Goal: Communication & Community: Answer question/provide support

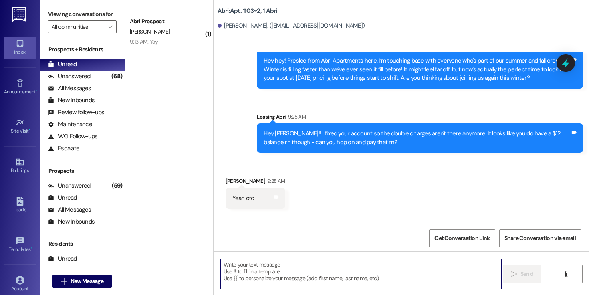
scroll to position [13760, 0]
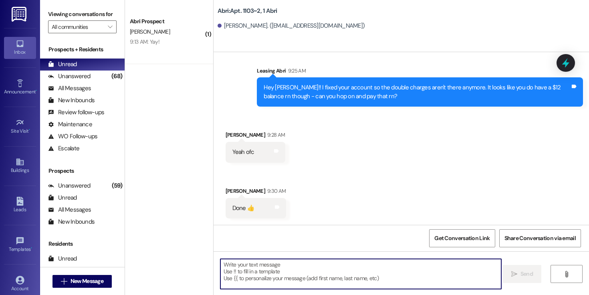
click at [276, 264] on textarea at bounding box center [360, 274] width 281 height 30
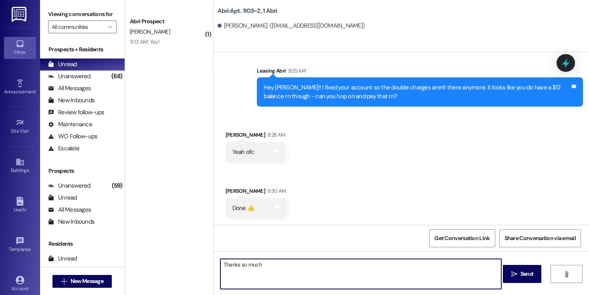
type textarea "Thanks so much"
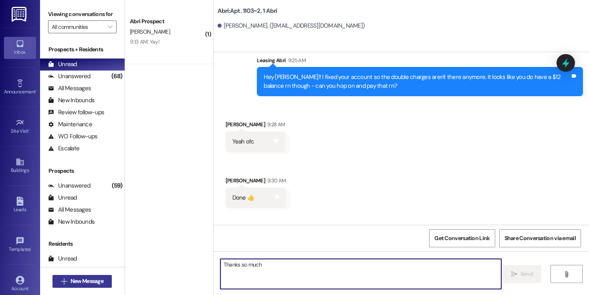
scroll to position [13759, 0]
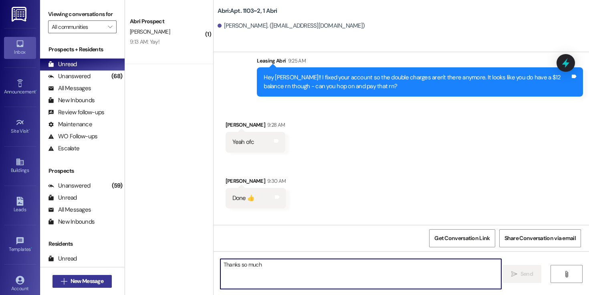
click at [94, 281] on span "New Message" at bounding box center [86, 281] width 33 height 8
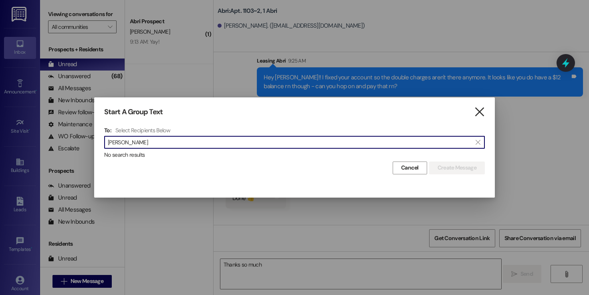
type input "[PERSON_NAME]"
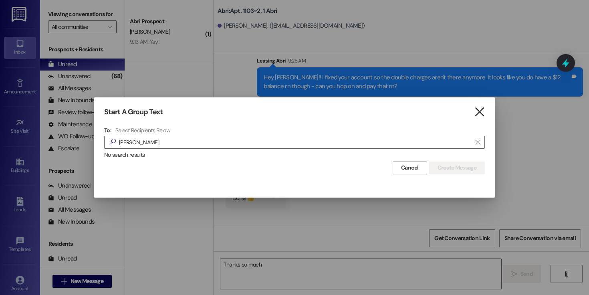
click at [475, 111] on icon "" at bounding box center [479, 112] width 11 height 8
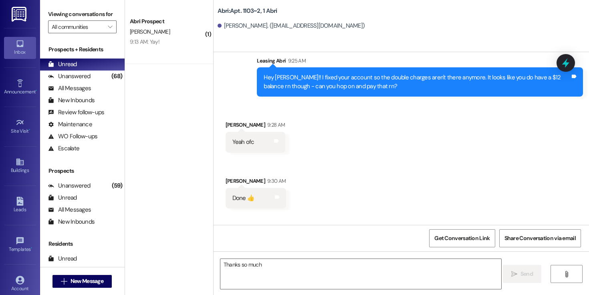
click at [27, 194] on div "Leads Go to Leads" at bounding box center [20, 204] width 32 height 39
click at [21, 200] on icon at bounding box center [19, 201] width 7 height 9
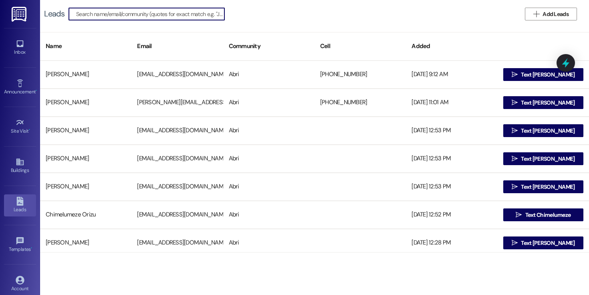
click at [165, 19] on input at bounding box center [150, 13] width 148 height 11
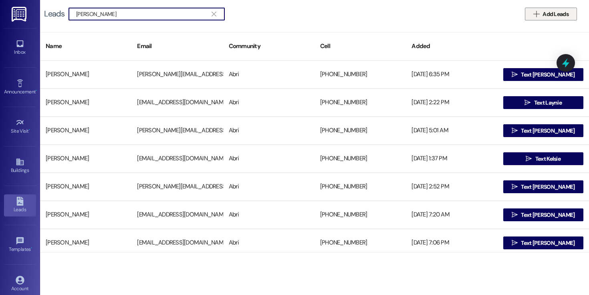
type input "[PERSON_NAME]"
click at [548, 10] on span "Add Leads" at bounding box center [555, 14] width 26 height 8
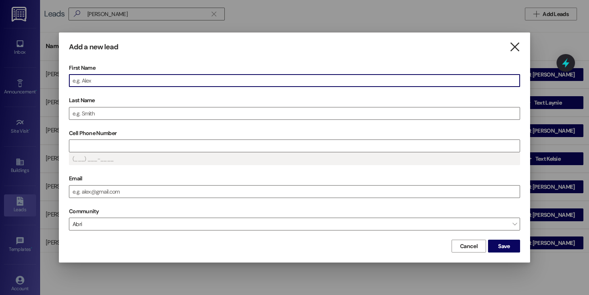
click at [516, 50] on icon "" at bounding box center [514, 47] width 11 height 8
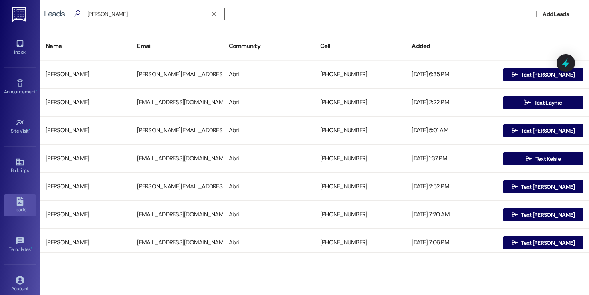
click at [17, 207] on div "Leads" at bounding box center [20, 209] width 40 height 8
click at [26, 53] on div "Inbox" at bounding box center [20, 52] width 40 height 8
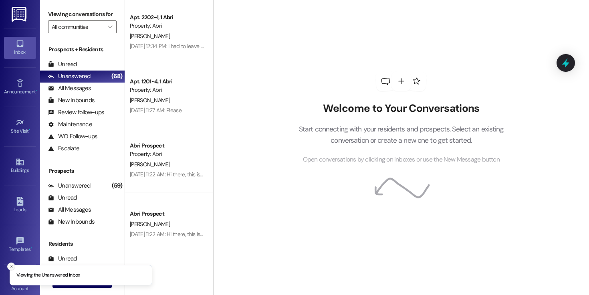
click at [10, 263] on button "Close toast" at bounding box center [11, 266] width 8 height 8
click at [78, 285] on button " New Message" at bounding box center [81, 281] width 59 height 13
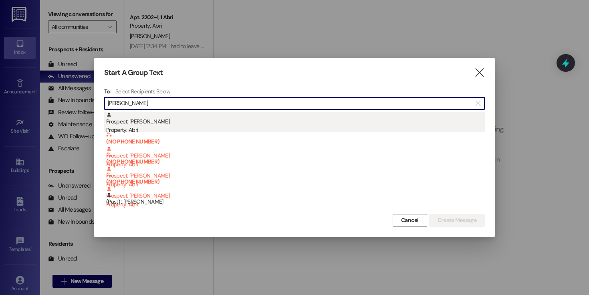
type input "[PERSON_NAME]"
click at [181, 127] on div "Property: Abri" at bounding box center [295, 130] width 378 height 8
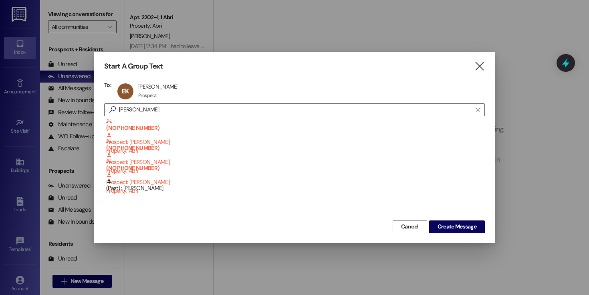
click at [436, 218] on div "Cancel Create Message" at bounding box center [294, 225] width 380 height 15
click at [438, 221] on button "Create Message" at bounding box center [457, 226] width 56 height 13
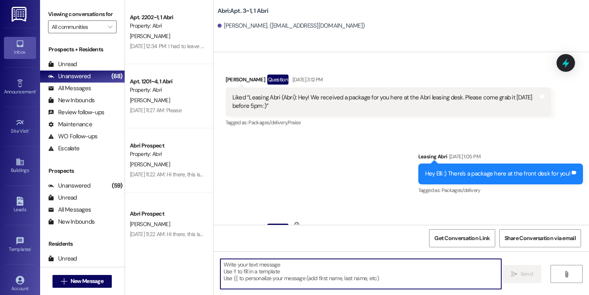
click at [301, 270] on textarea at bounding box center [360, 274] width 281 height 30
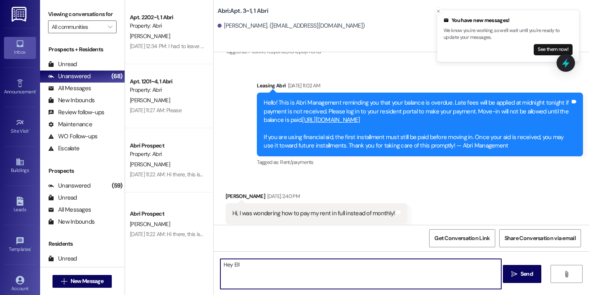
scroll to position [2617, 0]
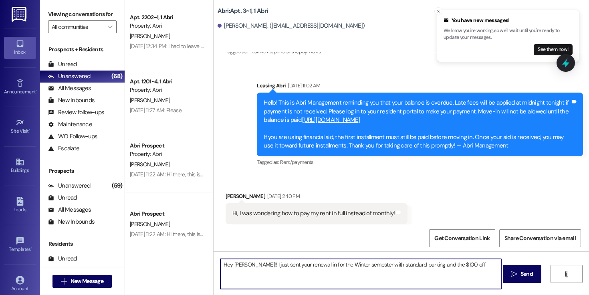
click at [459, 266] on textarea "Hey [PERSON_NAME]!! I just sent your renewal in for the Winter semester with st…" at bounding box center [360, 274] width 281 height 30
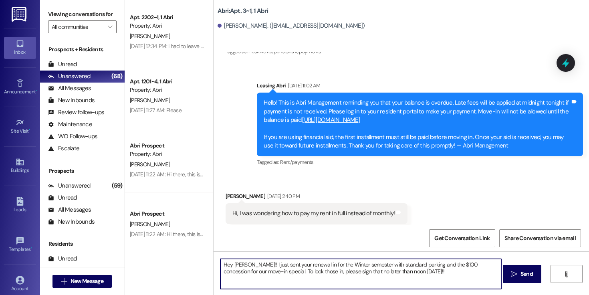
paste textarea "[URL][DOMAIN_NAME]"
type textarea "Hey [PERSON_NAME]!! I just sent your renewal in for the Winter semester with st…"
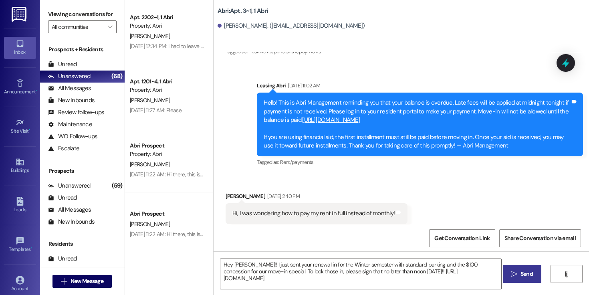
click at [518, 275] on span "Send" at bounding box center [526, 273] width 16 height 8
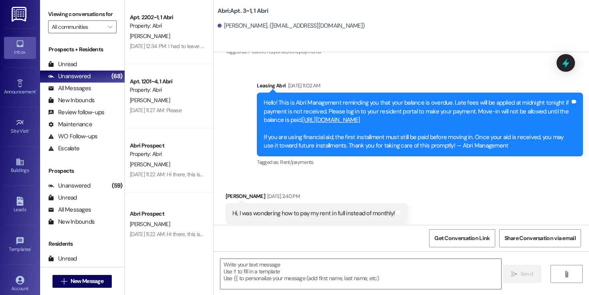
scroll to position [2810, 0]
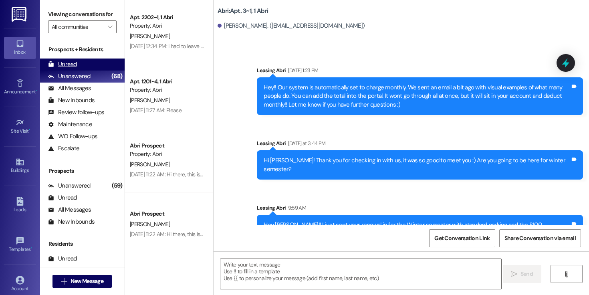
click at [67, 68] on div "Unread" at bounding box center [62, 64] width 29 height 8
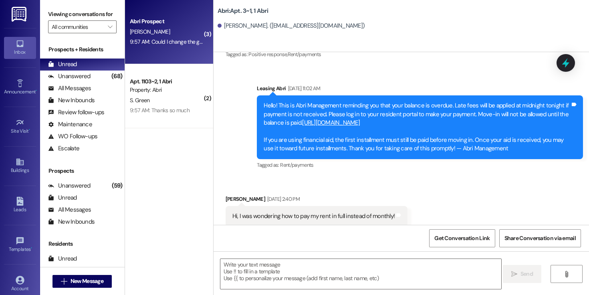
scroll to position [2617, 0]
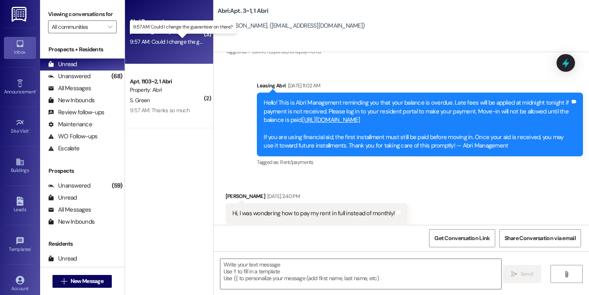
click at [177, 44] on div "9:57 AM: Could I change the guaranteer on there? 9:57 AM: Could I change the gu…" at bounding box center [187, 41] width 115 height 7
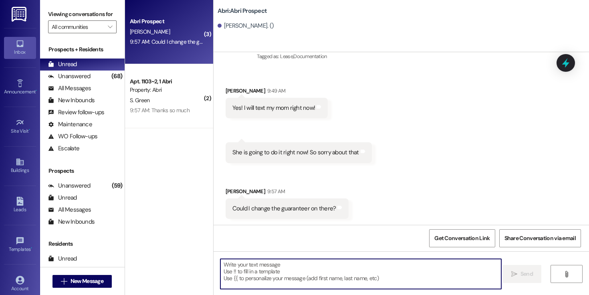
click at [307, 276] on textarea at bounding box center [360, 274] width 281 height 30
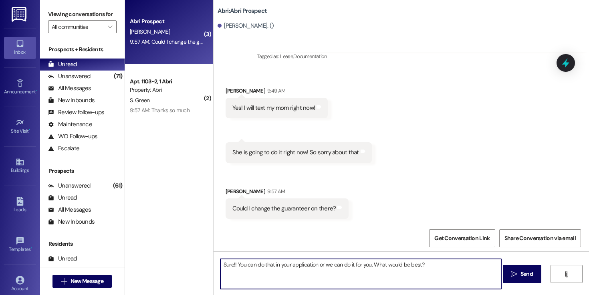
type textarea "Sure!! You can do that in your application or we can do it for you. What would …"
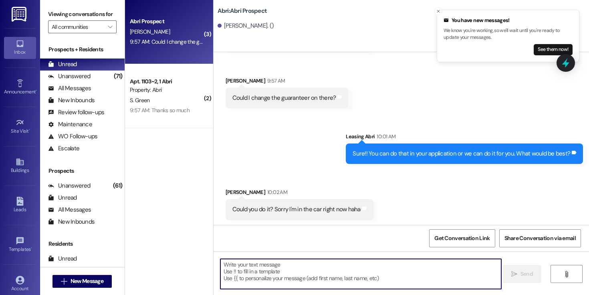
scroll to position [867, 0]
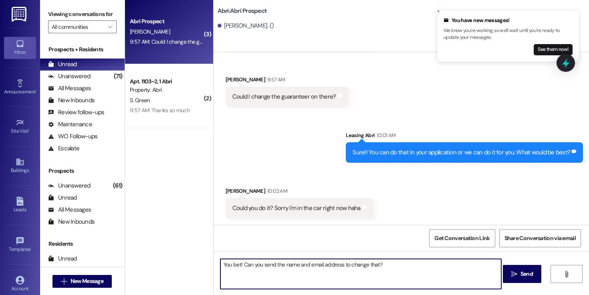
type textarea "You bet! Can you send the name and email address to change that?"
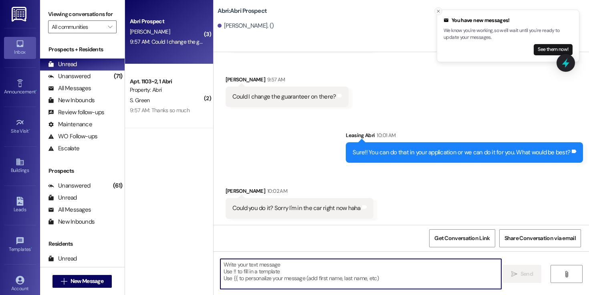
click at [436, 12] on icon "Close toast" at bounding box center [438, 11] width 5 height 5
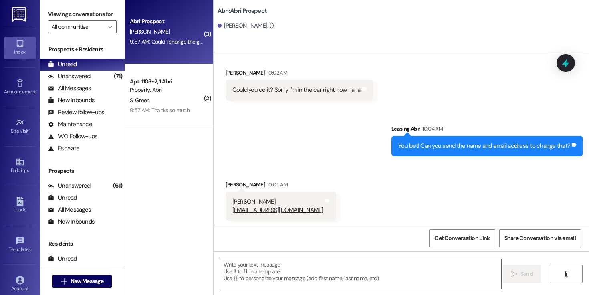
scroll to position [988, 0]
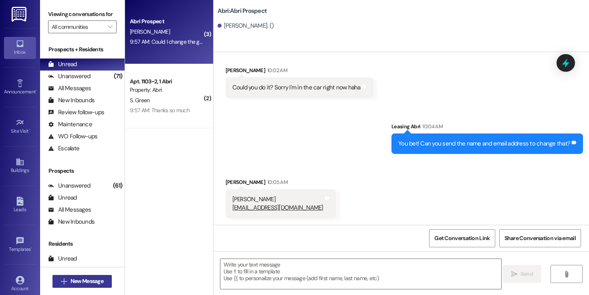
click at [95, 277] on span "New Message" at bounding box center [86, 281] width 33 height 8
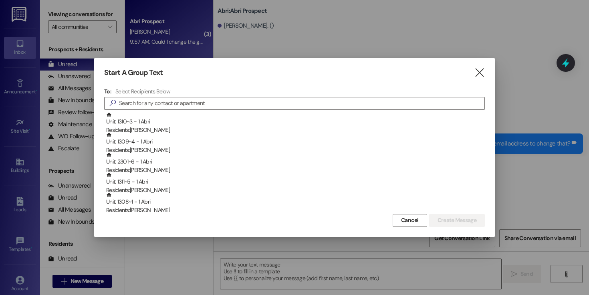
click at [473, 80] on div "Start A Group Text  To: Select Recipients Below  Unit: 1310~3 - 1 Abri Reside…" at bounding box center [294, 147] width 400 height 178
click at [476, 77] on icon "" at bounding box center [479, 72] width 11 height 8
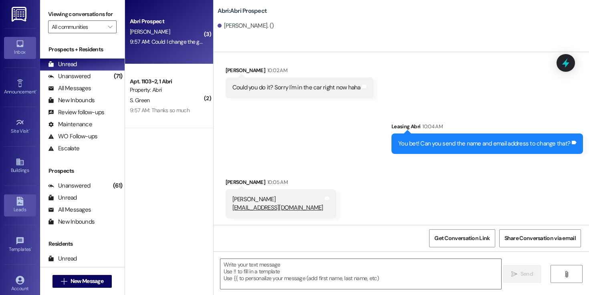
click at [24, 195] on link "Leads" at bounding box center [20, 205] width 32 height 22
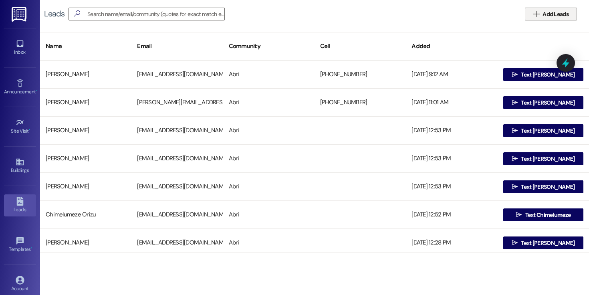
click at [537, 16] on icon "" at bounding box center [536, 14] width 6 height 6
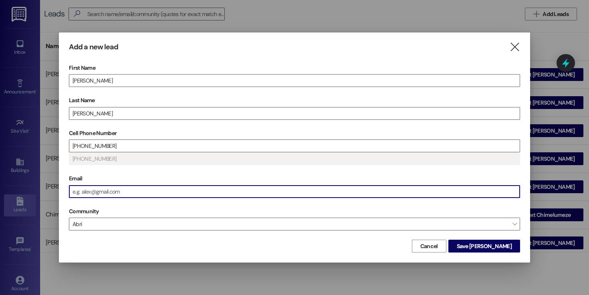
click at [194, 191] on input "Email" at bounding box center [294, 191] width 450 height 12
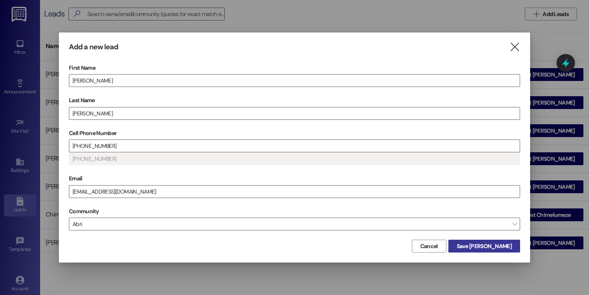
click at [487, 243] on span "Save [PERSON_NAME]" at bounding box center [483, 246] width 55 height 8
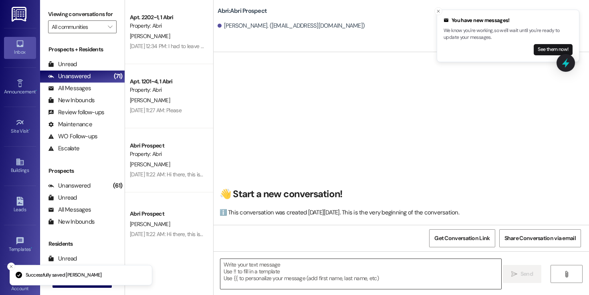
click at [315, 279] on textarea at bounding box center [360, 274] width 281 height 30
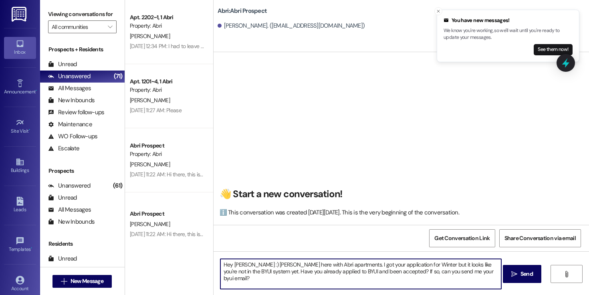
type textarea "Hey [PERSON_NAME] :) [PERSON_NAME] here with Abri apartments. I got your applic…"
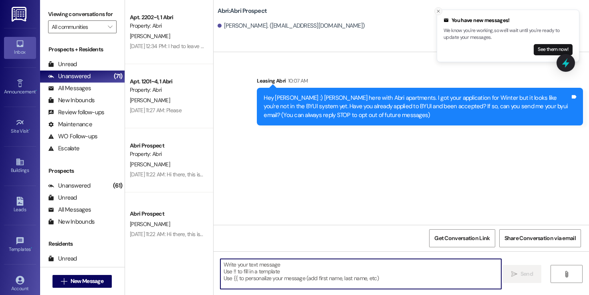
click at [436, 10] on icon "Close toast" at bounding box center [438, 11] width 5 height 5
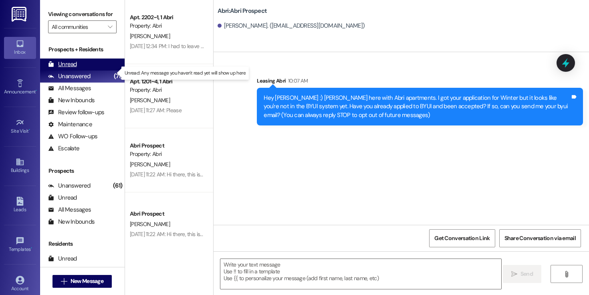
click at [72, 68] on div "Unread" at bounding box center [62, 64] width 29 height 8
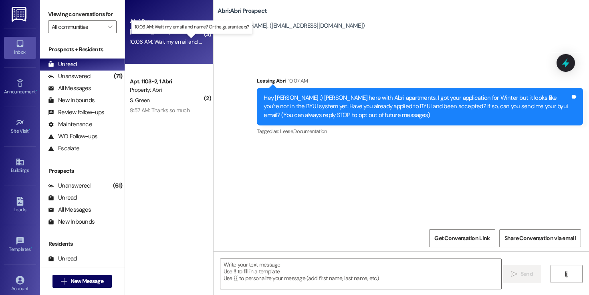
click at [183, 44] on div "10:06 AM: Wait my email and name? Or the guaranteers? 10:06 AM: Wait my email a…" at bounding box center [196, 41] width 133 height 7
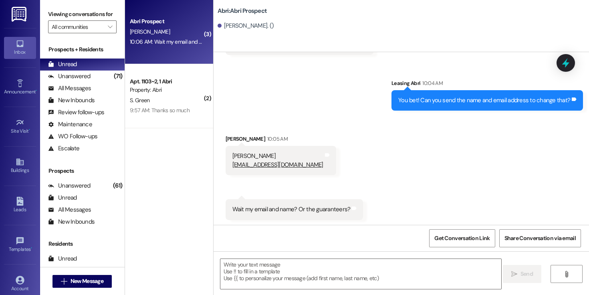
scroll to position [1044, 0]
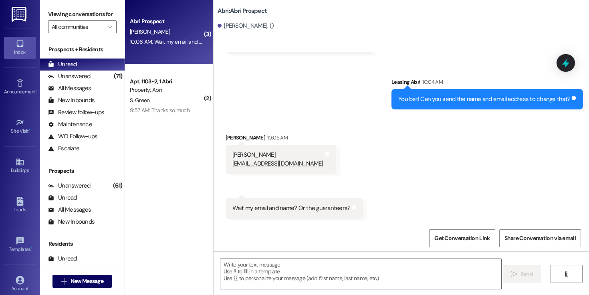
click at [241, 153] on div "[PERSON_NAME] [PERSON_NAME][EMAIL_ADDRESS][DOMAIN_NAME]" at bounding box center [277, 159] width 91 height 17
click at [232, 154] on div "[PERSON_NAME] [PERSON_NAME][EMAIL_ADDRESS][DOMAIN_NAME]" at bounding box center [277, 159] width 91 height 17
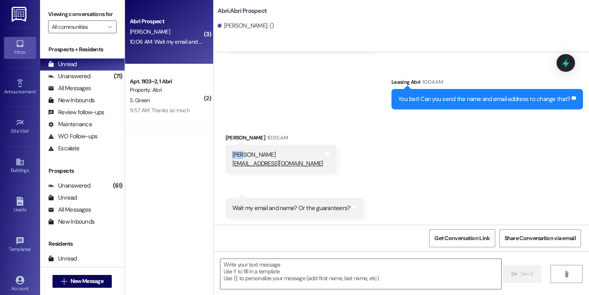
click at [232, 154] on div "[PERSON_NAME] [PERSON_NAME][EMAIL_ADDRESS][DOMAIN_NAME]" at bounding box center [277, 159] width 91 height 17
copy div "[PERSON_NAME]"
click at [317, 277] on textarea at bounding box center [360, 274] width 281 height 30
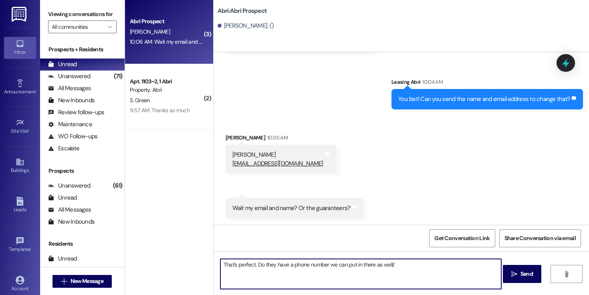
type textarea "That's perfect. Do they have a phone number we can put in there as well/"
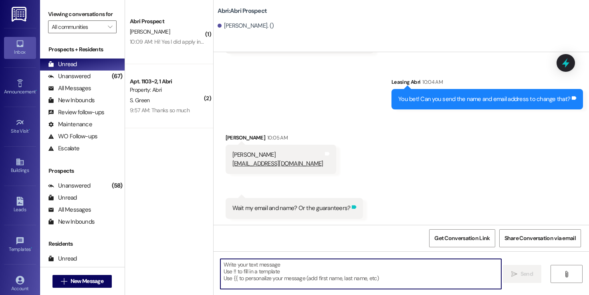
scroll to position [1100, 0]
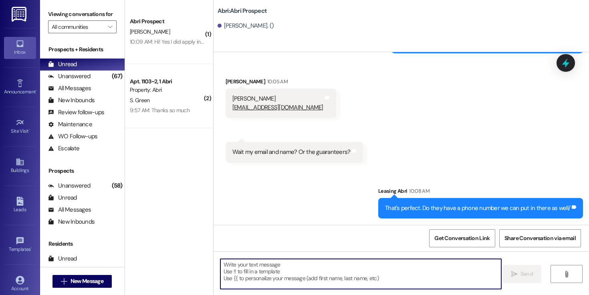
click at [355, 269] on textarea at bounding box center [360, 274] width 281 height 30
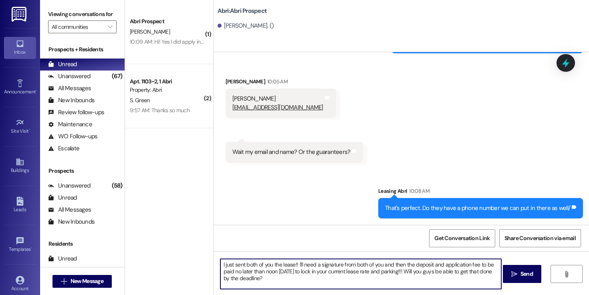
click at [352, 278] on textarea "I just sent both of you the lease!! I'll need a signature from both of you and …" at bounding box center [360, 274] width 281 height 30
click at [346, 270] on textarea "I just sent both of you the lease!! I'll need a signature from both of you and …" at bounding box center [360, 274] width 281 height 30
paste textarea "the lease over to both of you! I’ll need signatures from each of you, along wit…"
click at [318, 281] on textarea "I just sent the lease over to both of you! I’ll need signatures from each of yo…" at bounding box center [360, 274] width 281 height 30
type textarea "I just sent the lease over to both of you! I’ll need signatures from each of yo…"
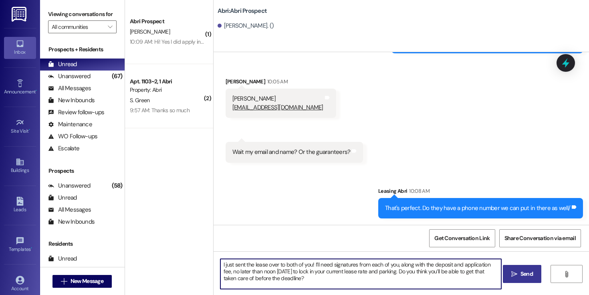
click at [523, 273] on span "Send" at bounding box center [526, 273] width 12 height 8
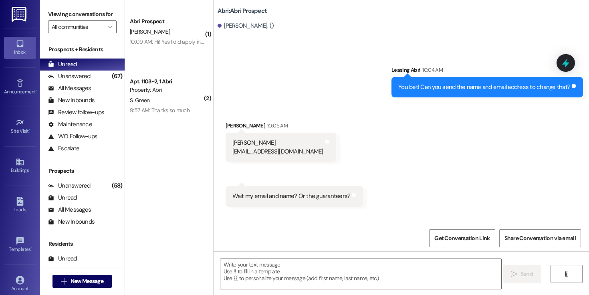
scroll to position [1044, 0]
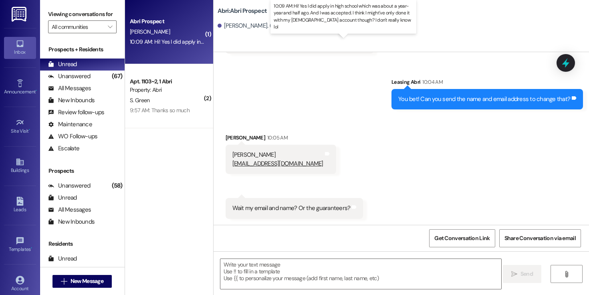
click at [185, 44] on div "10:09 AM: Hi! Yes I did apply in high school which was about a year-year and ha…" at bounding box center [369, 41] width 479 height 7
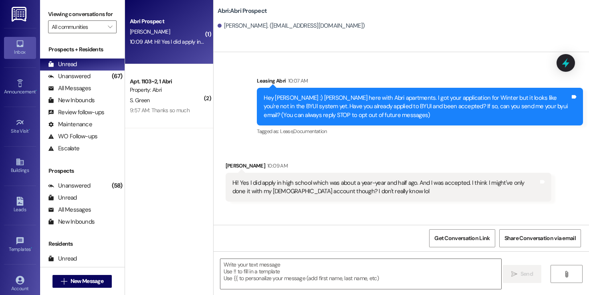
scroll to position [0, 0]
click at [362, 279] on textarea at bounding box center [360, 274] width 281 height 30
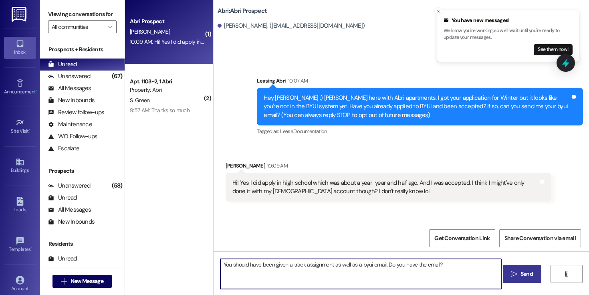
type textarea "You should have been given a track assignment as well as a byui email. Do you h…"
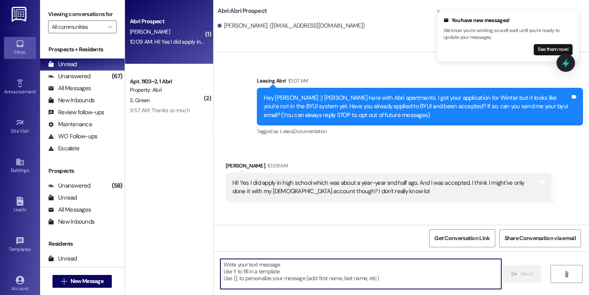
scroll to position [39, 0]
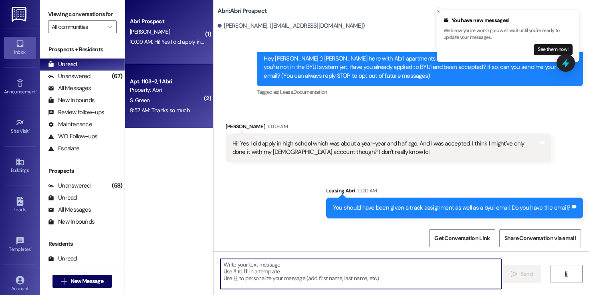
click at [182, 104] on div "S. Green" at bounding box center [167, 100] width 76 height 10
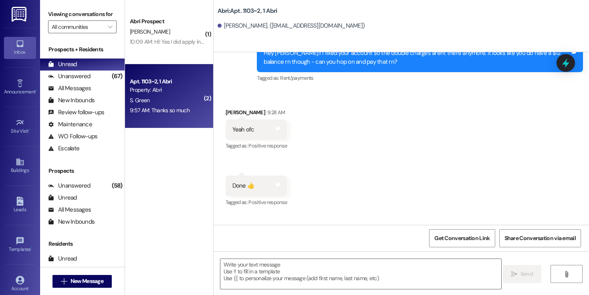
scroll to position [13840, 0]
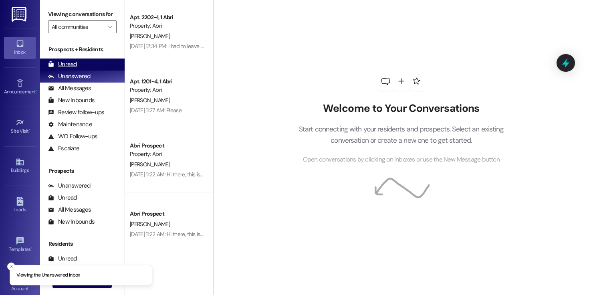
click at [82, 70] on div "Unread (0)" at bounding box center [82, 64] width 84 height 12
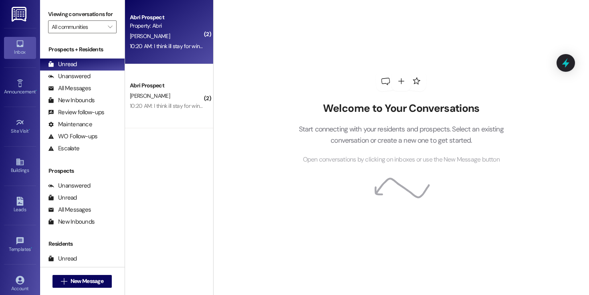
click at [173, 36] on div "[PERSON_NAME]" at bounding box center [167, 36] width 76 height 10
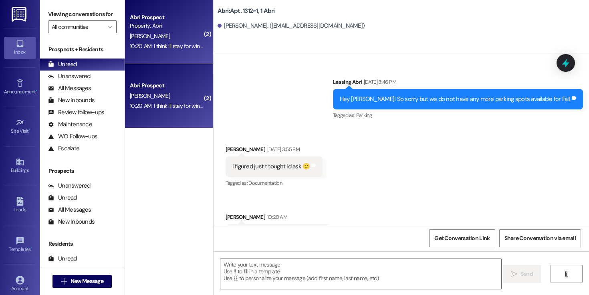
scroll to position [20617, 0]
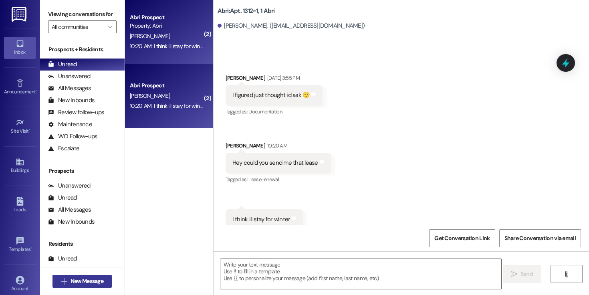
click at [94, 281] on span "New Message" at bounding box center [86, 281] width 33 height 8
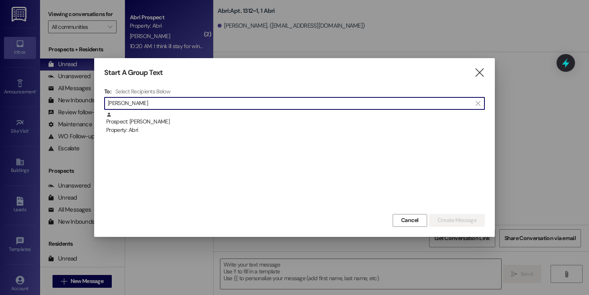
type input "[PERSON_NAME]"
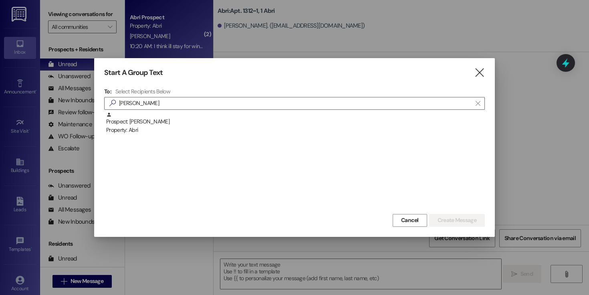
click at [233, 135] on div "Prospect: Lynsie Nebeker Property: Abri" at bounding box center [294, 162] width 380 height 100
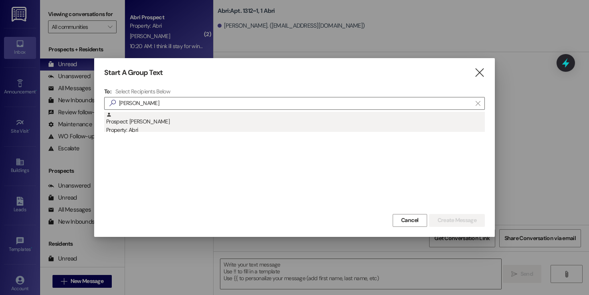
click at [249, 124] on div "Prospect: Lynsie Nebeker Property: Abri" at bounding box center [295, 123] width 378 height 23
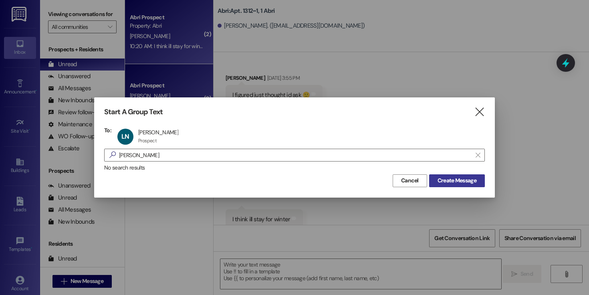
click at [472, 185] on button "Create Message" at bounding box center [457, 180] width 56 height 13
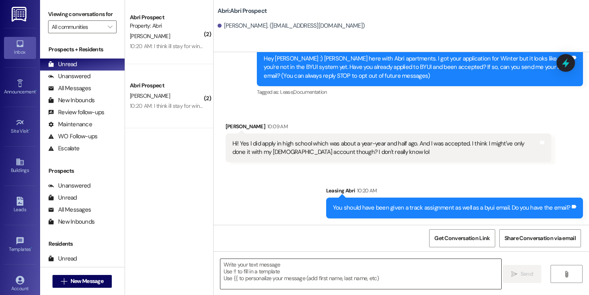
scroll to position [39, 0]
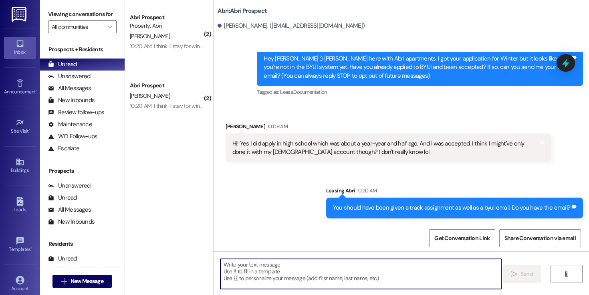
click at [336, 269] on textarea at bounding box center [360, 274] width 281 height 30
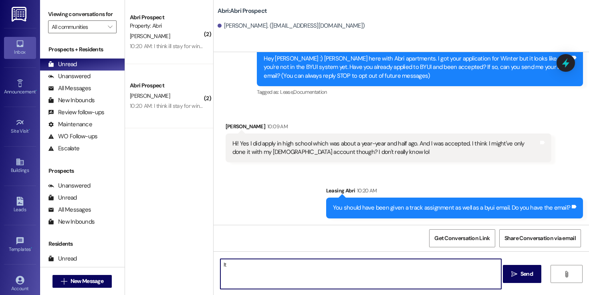
type textarea "I"
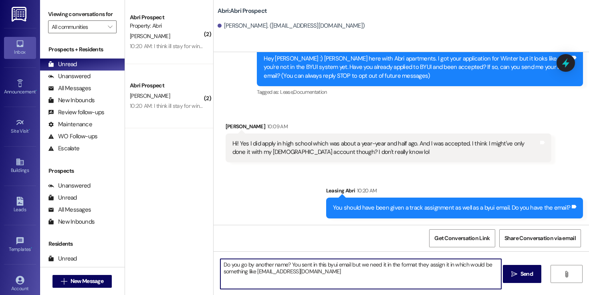
click at [349, 265] on textarea "Do you go by another name? You sent in this byui email but we need it in the fo…" at bounding box center [360, 274] width 281 height 30
paste textarea "nebekerl"
click at [374, 273] on textarea "Do you go by another name? You sent in this byui email nebekerl@byui.edu but we…" at bounding box center [360, 274] width 281 height 30
type textarea "Do you go by another name? You sent in this byui email nebekerl@byui.edu but we…"
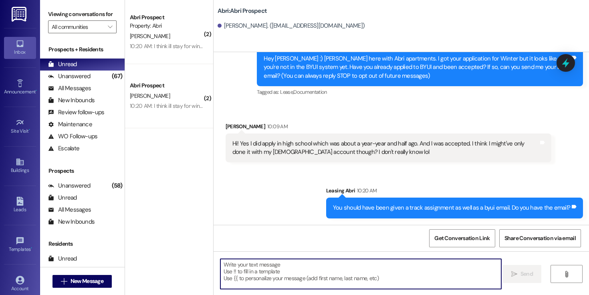
scroll to position [103, 0]
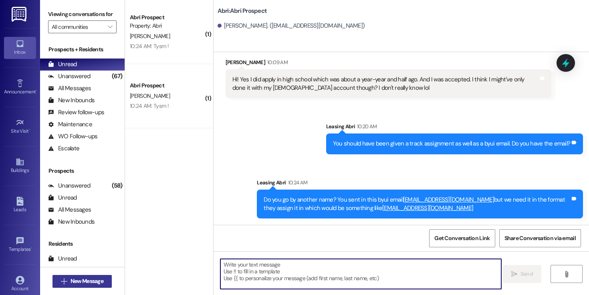
click at [96, 278] on span "New Message" at bounding box center [86, 281] width 33 height 8
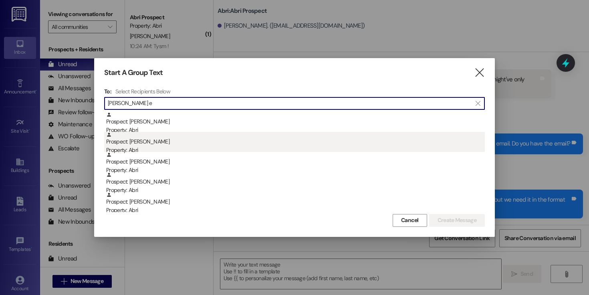
type input "taylor e"
click at [183, 138] on div "Prospect: Elizabeth Taylor Property: Abri" at bounding box center [295, 143] width 378 height 23
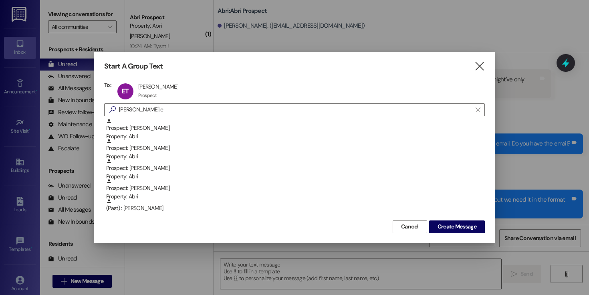
click at [466, 219] on div "Cancel Create Message" at bounding box center [294, 225] width 380 height 15
click at [462, 223] on span "Create Message" at bounding box center [456, 226] width 39 height 8
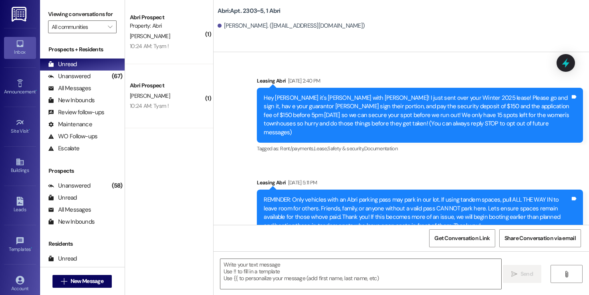
scroll to position [10037, 0]
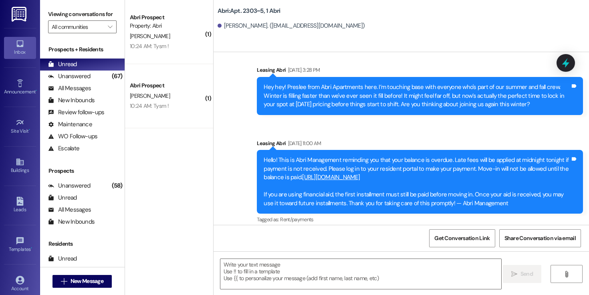
click at [269, 156] on div "Hello! This is Abri Management reminding you that your balance is overdue. Late…" at bounding box center [416, 182] width 306 height 52
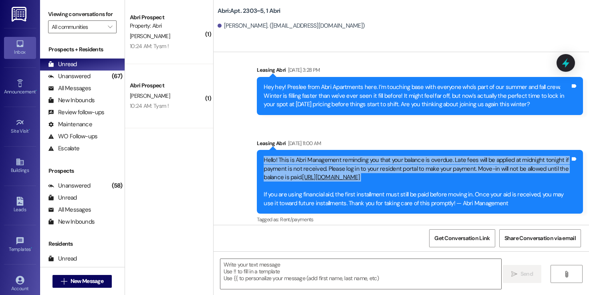
click at [269, 156] on div "Hello! This is Abri Management reminding you that your balance is overdue. Late…" at bounding box center [416, 182] width 306 height 52
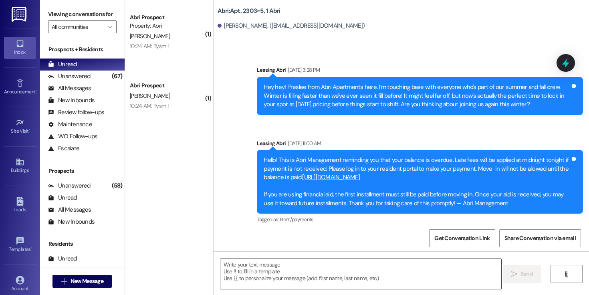
click at [313, 272] on textarea at bounding box center [360, 274] width 281 height 30
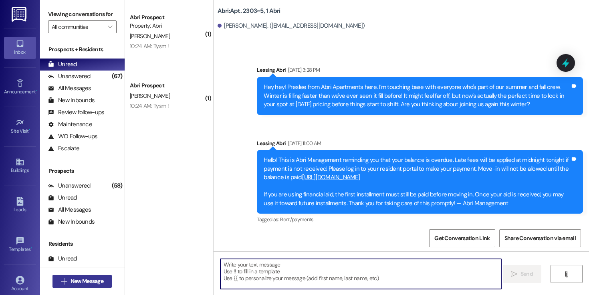
click at [87, 282] on span "New Message" at bounding box center [86, 281] width 33 height 8
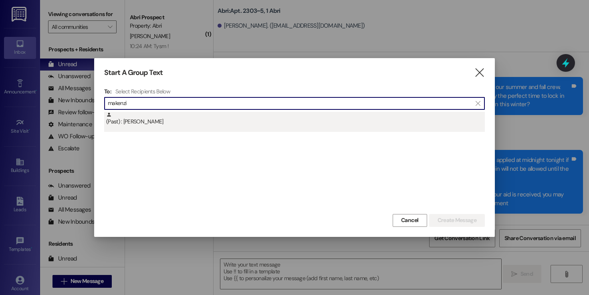
type input "makenzi"
click at [181, 126] on div "(Past) : Makenzie Middledorf" at bounding box center [294, 122] width 380 height 20
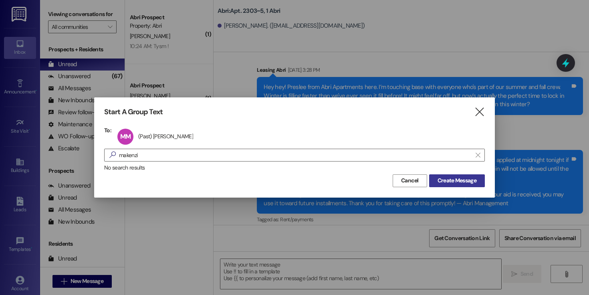
click at [460, 179] on span "Create Message" at bounding box center [456, 180] width 39 height 8
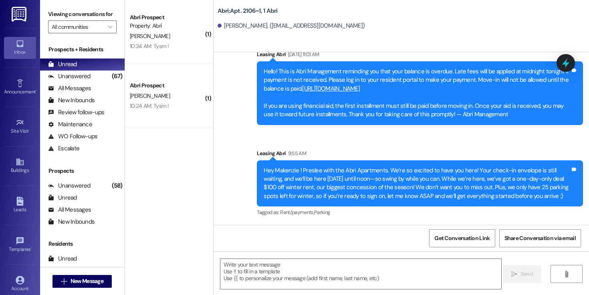
scroll to position [10810, 0]
click at [315, 172] on div "Hey Makenzie ! Preslee with the Abri Apartments. We’re so excited to have you h…" at bounding box center [416, 183] width 306 height 34
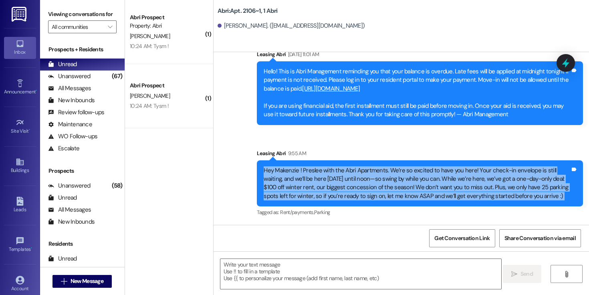
click at [315, 172] on div "Hey Makenzie ! Preslee with the Abri Apartments. We’re so excited to have you h…" at bounding box center [416, 183] width 306 height 34
copy div "Hey Makenzie ! Preslee with the Abri Apartments. We’re so excited to have you h…"
click at [90, 280] on span "New Message" at bounding box center [86, 281] width 33 height 8
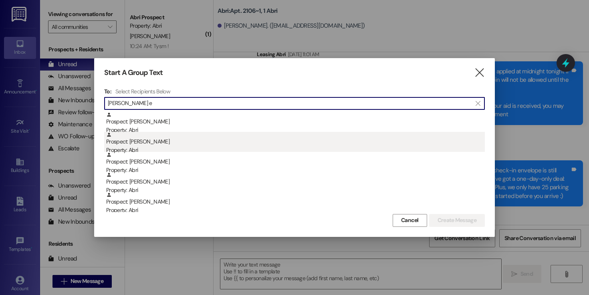
type input "taylor e"
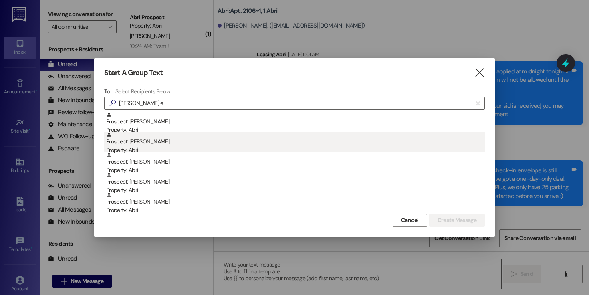
click at [192, 139] on div "Prospect: Elizabeth Taylor Property: Abri" at bounding box center [295, 143] width 378 height 23
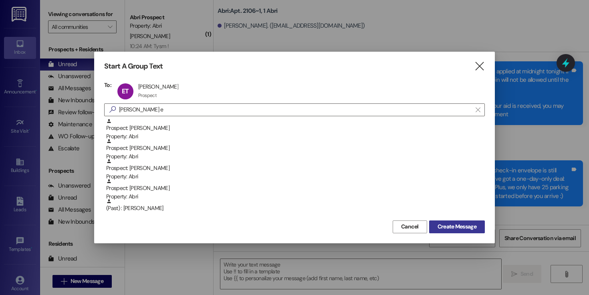
click at [441, 226] on span "Create Message" at bounding box center [456, 226] width 39 height 8
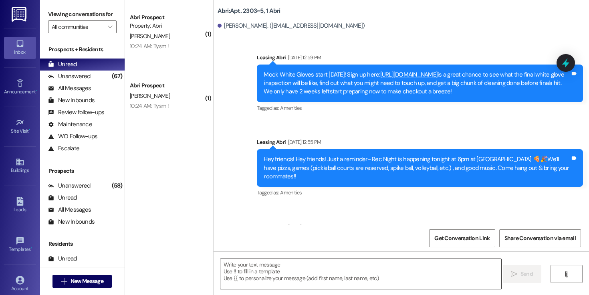
click at [281, 270] on textarea at bounding box center [360, 274] width 281 height 30
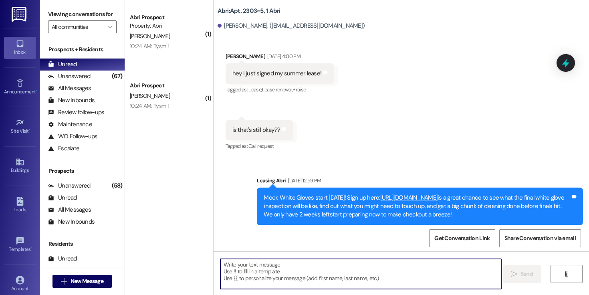
paste textarea "Hey Makenzie ! Preslee with the Abri Apartments. We’re so excited to have you h…"
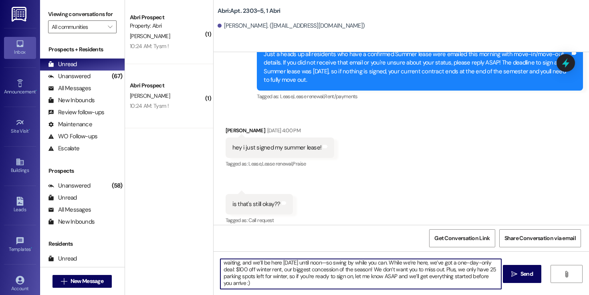
scroll to position [0, 0]
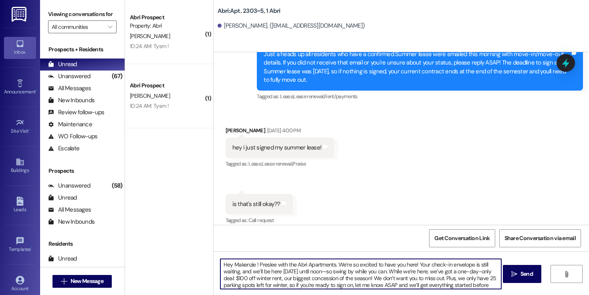
click at [262, 264] on textarea "Hey Makenzie ! Preslee with the Abri Apartments. We’re so excited to have you h…" at bounding box center [360, 274] width 281 height 30
click at [237, 263] on textarea "Hey Makenzie ! Preslee with the Abri Apartments. We’re so excited to have you h…" at bounding box center [360, 274] width 281 height 30
click at [257, 266] on textarea "Hey Lizzie ! Preslee with the Abri Apartments. We’re so excited to have you her…" at bounding box center [360, 274] width 281 height 30
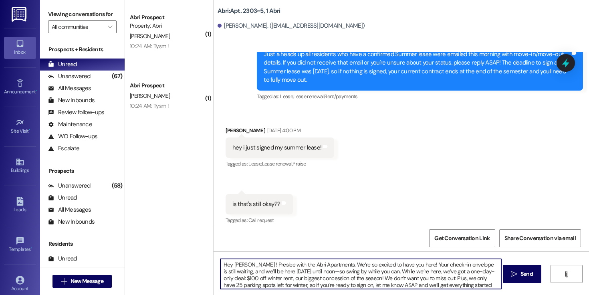
click at [257, 266] on textarea "Hey Lizzie ! Preslee with the Abri Apartments. We’re so excited to have you her…" at bounding box center [360, 274] width 281 height 30
click at [409, 265] on textarea "Hey Lizzie ! Kayla here with the Abri Apartments. We’re so excited to have you …" at bounding box center [360, 274] width 281 height 30
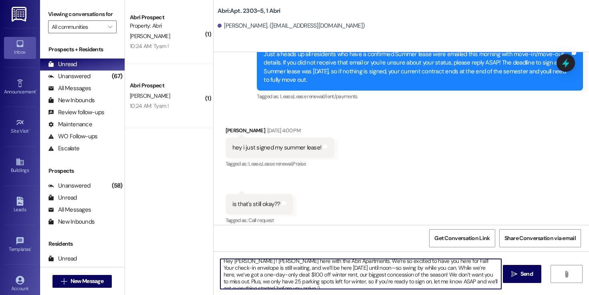
scroll to position [2, 0]
click at [391, 269] on textarea "Hey Lizzie ! Kayla here with the Abri Apartments. We’re so excited to have you …" at bounding box center [360, 274] width 281 height 30
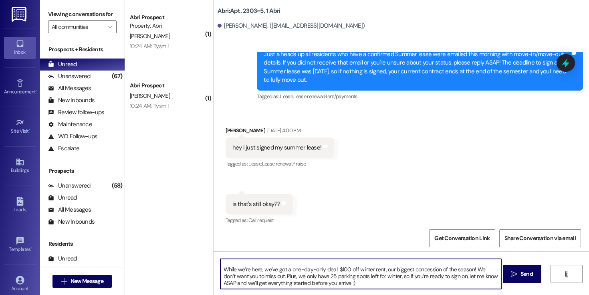
scroll to position [16, 0]
click at [346, 281] on textarea "Hey Lizzie ! Kayla here with the Abri Apartments. We’re so excited to have you …" at bounding box center [360, 274] width 281 height 30
drag, startPoint x: 342, startPoint y: 281, endPoint x: 293, endPoint y: 283, distance: 48.9
click at [293, 283] on textarea "Hey Lizzie ! Kayla here with the Abri Apartments. We’re so excited to have you …" at bounding box center [360, 274] width 281 height 30
type textarea "Hey Lizzie ! Kayla here with the Abri Apartments. We’re so excited to have you …"
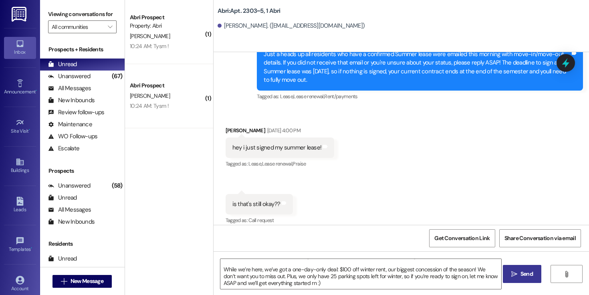
click at [524, 271] on span "Send" at bounding box center [526, 273] width 12 height 8
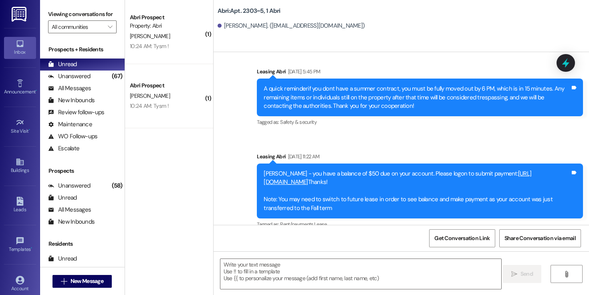
scroll to position [10136, 0]
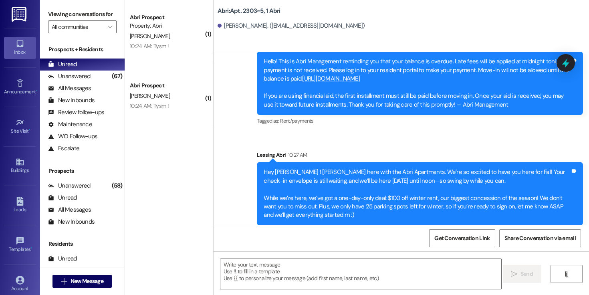
click at [318, 171] on div "Hey Lizzie ! Kayla here with the Abri Apartments. We’re so excited to have you …" at bounding box center [416, 194] width 306 height 52
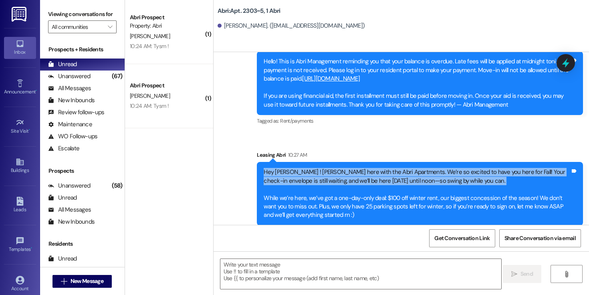
click at [318, 171] on div "Hey Lizzie ! Kayla here with the Abri Apartments. We’re so excited to have you …" at bounding box center [416, 194] width 306 height 52
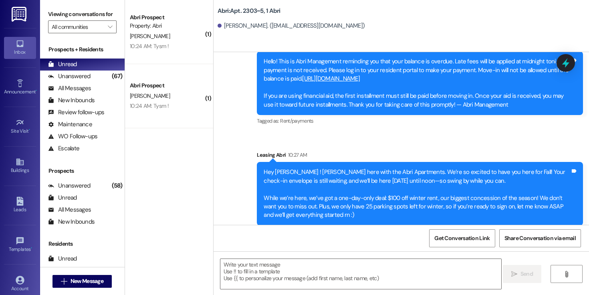
click at [329, 203] on div "Hey Lizzie ! Kayla here with the Abri Apartments. We’re so excited to have you …" at bounding box center [416, 194] width 306 height 52
click at [330, 211] on div "Hey Lizzie ! Kayla here with the Abri Apartments. We’re so excited to have you …" at bounding box center [416, 194] width 306 height 52
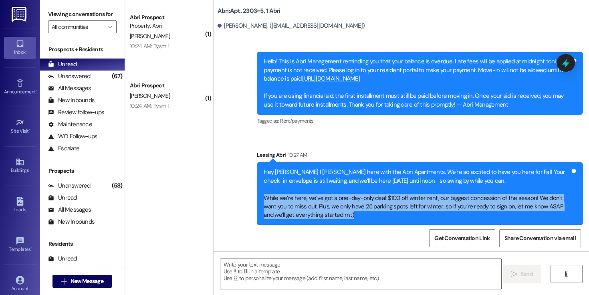
click at [330, 211] on div "Hey Lizzie ! Kayla here with the Abri Apartments. We’re so excited to have you …" at bounding box center [416, 194] width 306 height 52
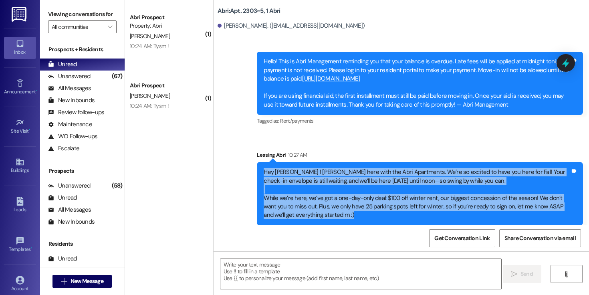
click at [278, 168] on div "Hey Lizzie ! Kayla here with the Abri Apartments. We’re so excited to have you …" at bounding box center [416, 194] width 306 height 52
copy div "Hey Lizzie ! Kayla here with the Abri Apartments. We’re so excited to have you …"
click at [78, 284] on span "New Message" at bounding box center [86, 281] width 33 height 8
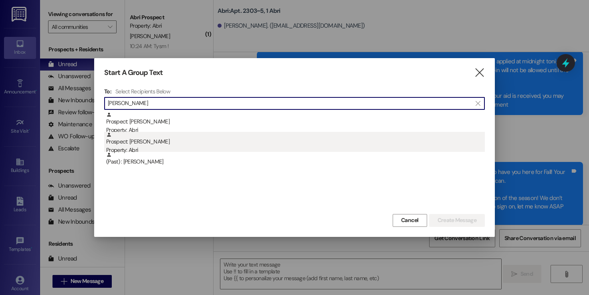
type input "morten"
click at [176, 133] on div "Prospect: Bella Mortensen Property: Abri" at bounding box center [295, 143] width 378 height 23
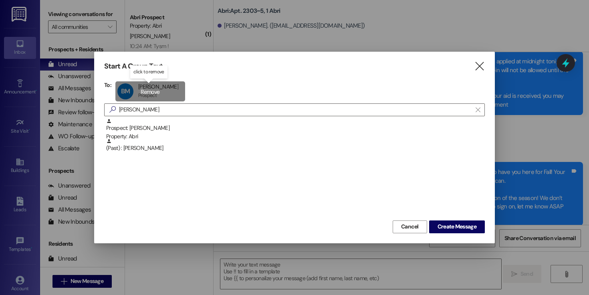
click at [163, 94] on div "BM Bella Mortensen Bella Mortensen Prospect Prospect click to remove" at bounding box center [150, 91] width 70 height 20
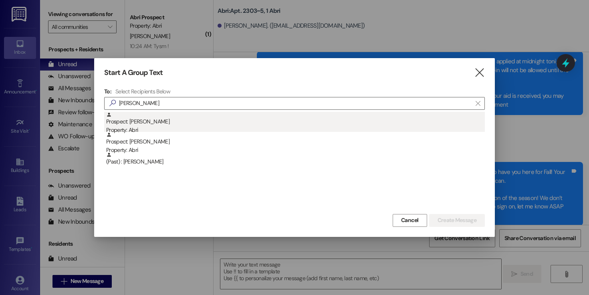
click at [169, 116] on div "Prospect: Victoria Mortensen Property: Abri" at bounding box center [295, 123] width 378 height 23
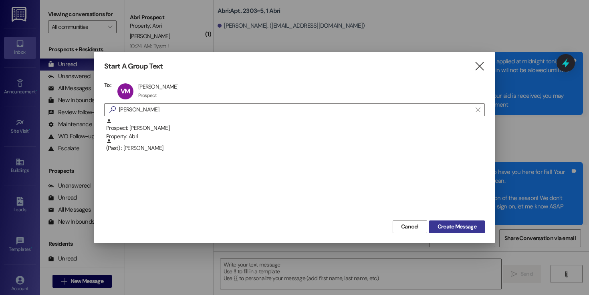
click at [446, 223] on span "Create Message" at bounding box center [456, 226] width 39 height 8
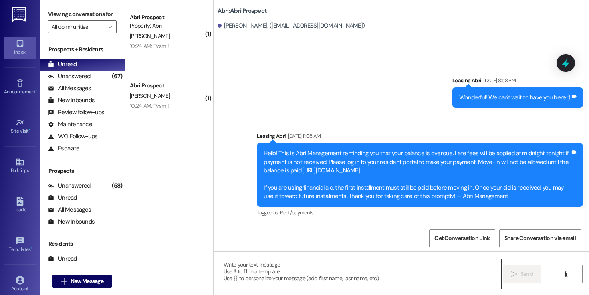
scroll to position [466, 0]
click at [297, 271] on textarea at bounding box center [360, 274] width 281 height 30
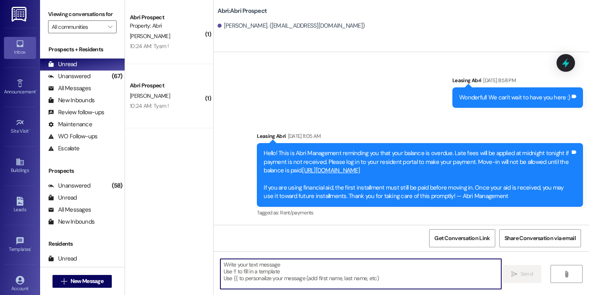
click at [350, 275] on textarea at bounding box center [360, 274] width 281 height 30
paste textarea "Hey Lizzie ! Kayla here with the Abri Apartments. We’re so excited to have you …"
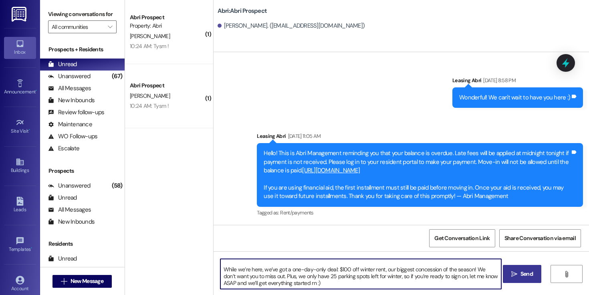
scroll to position [0, 0]
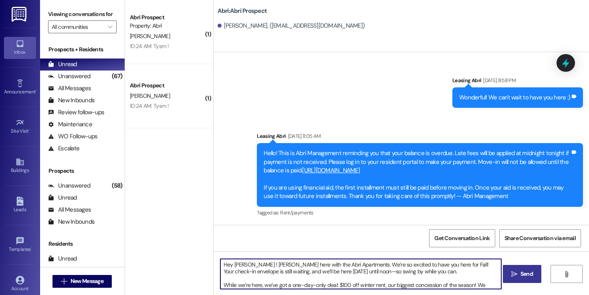
click at [237, 265] on textarea "Hey Lizzie ! Kayla here with the Abri Apartments. We’re so excited to have you …" at bounding box center [360, 274] width 281 height 30
click at [422, 271] on textarea "Hey Victoria ! Kayla here with the Abri Apartments. We’re so excited to have yo…" at bounding box center [360, 274] width 281 height 30
click at [244, 272] on textarea "Hey Victoria ! Kayla here with the Abri Apartments. We’re so excited to have yo…" at bounding box center [360, 274] width 281 height 30
type textarea "Hey Victoria ! Kayla here with the Abri Apartments. We’re so excited to have yo…"
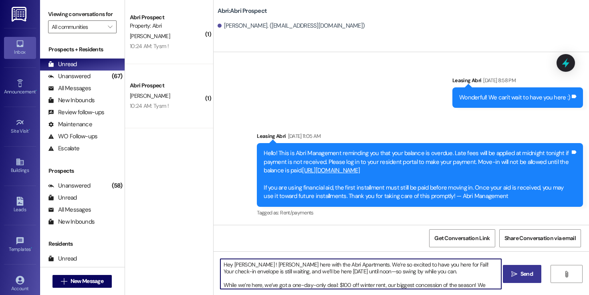
click at [524, 271] on span "Send" at bounding box center [526, 273] width 12 height 8
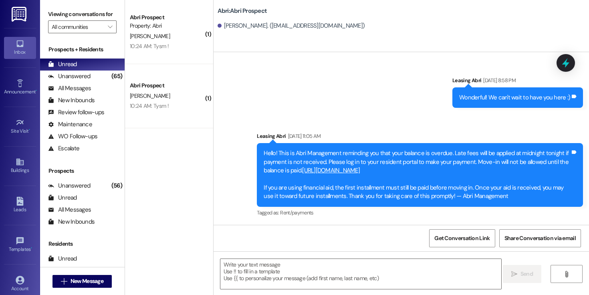
click at [70, 274] on div " New Message" at bounding box center [81, 281] width 59 height 20
click at [71, 279] on span "New Message" at bounding box center [86, 281] width 33 height 8
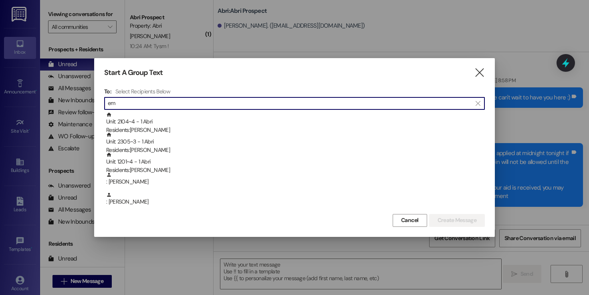
type input "e"
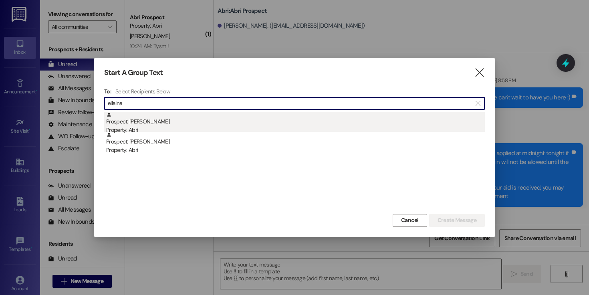
type input "ellaina"
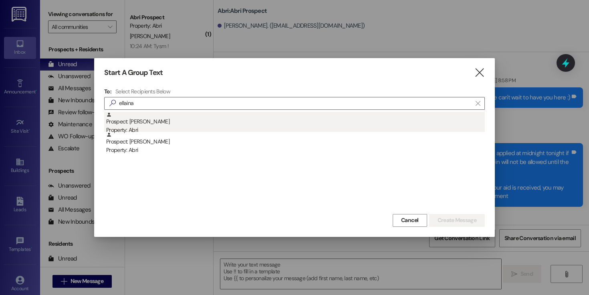
click at [166, 120] on div "Prospect: Ellaina Wakeham Property: Abri" at bounding box center [295, 123] width 378 height 23
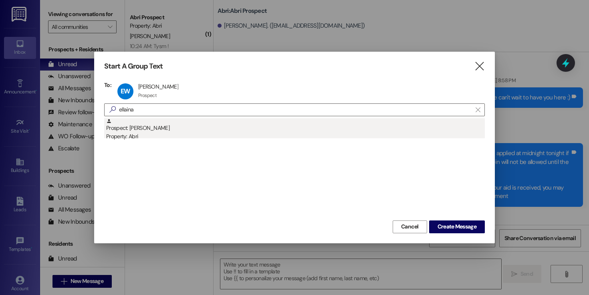
click at [157, 129] on div "Prospect: Ellaina Wakeham Property: Abri" at bounding box center [295, 129] width 378 height 23
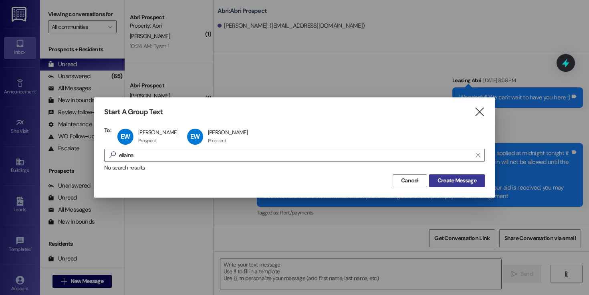
click at [450, 174] on button "Create Message" at bounding box center [457, 180] width 56 height 13
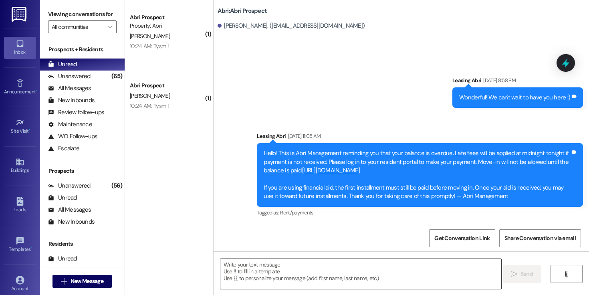
scroll to position [0, 0]
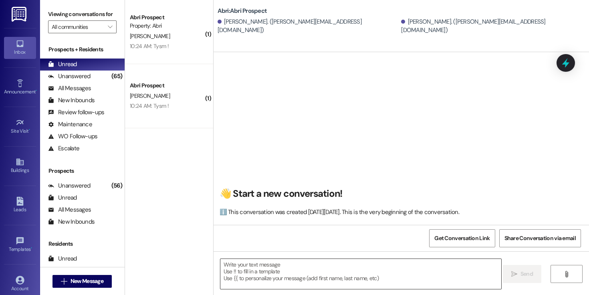
click at [315, 267] on textarea at bounding box center [360, 274] width 281 height 30
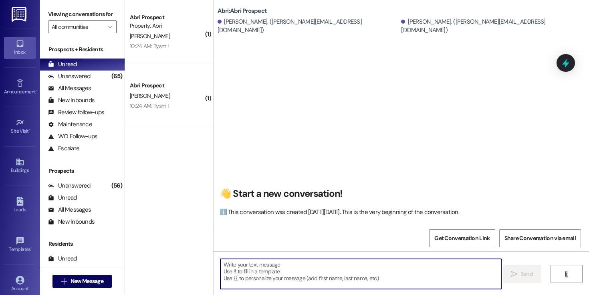
paste textarea "Hey Victoria ! Kayla here with the Abri Apartments. We’re so excited to have yo…"
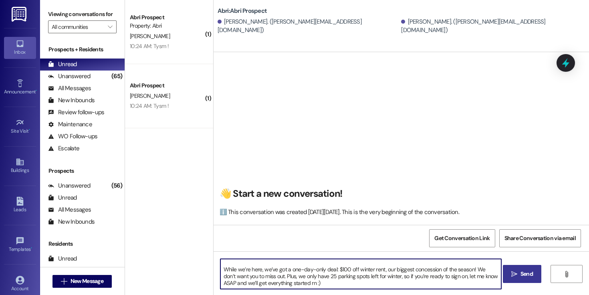
scroll to position [0, 0]
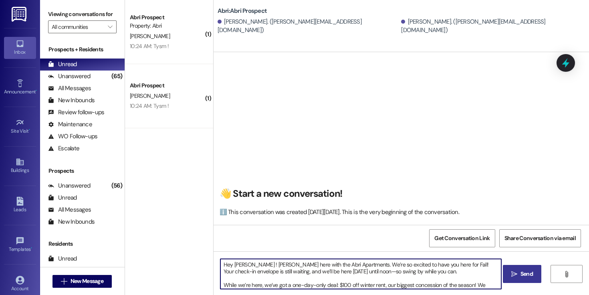
click at [239, 264] on textarea "Hey Victoria ! Kayla here with the Abri Apartments. We’re so excited to have yo…" at bounding box center [360, 274] width 281 height 30
click at [243, 271] on textarea "Hey Lainey & Margarita! Kayla here with the Abri Apartments. We’re so excited t…" at bounding box center [360, 274] width 281 height 30
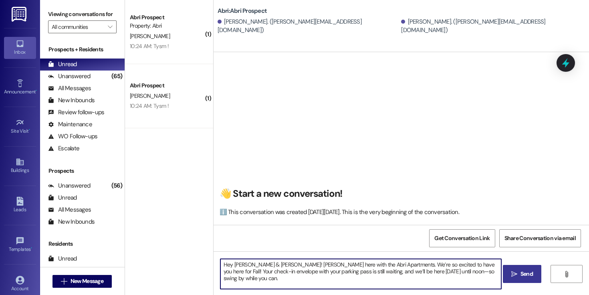
click at [478, 273] on textarea "Hey Lainey & Margarita! Kayla here with the Abri Apartments. We’re so excited t…" at bounding box center [360, 274] width 281 height 30
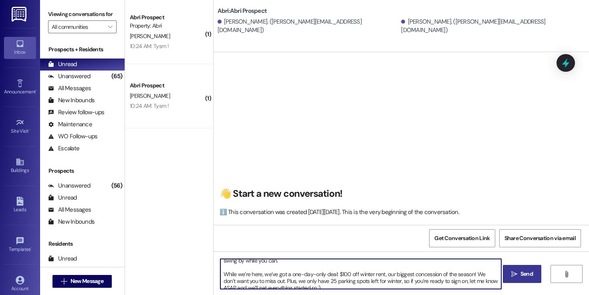
scroll to position [17, 0]
click at [261, 268] on textarea "Hey Lainey & Margarita! Kayla here with the Abri Apartments. We’re so excited t…" at bounding box center [360, 274] width 281 height 30
type textarea "Hey Lainey & Margarita! Kayla here with the Abri Apartments. We’re so excited t…"
click at [529, 273] on span "Send" at bounding box center [526, 273] width 12 height 8
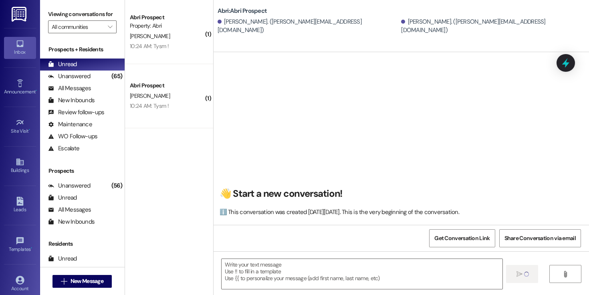
scroll to position [0, 0]
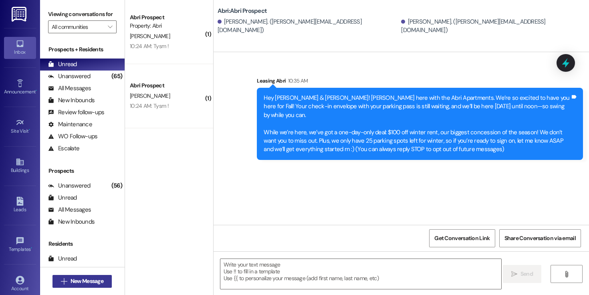
click at [92, 279] on span "New Message" at bounding box center [86, 281] width 33 height 8
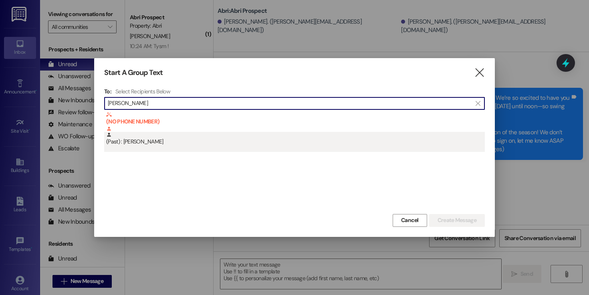
type input "kylie san"
click at [220, 144] on div "(Past) : Kylie Sanderson" at bounding box center [295, 139] width 378 height 14
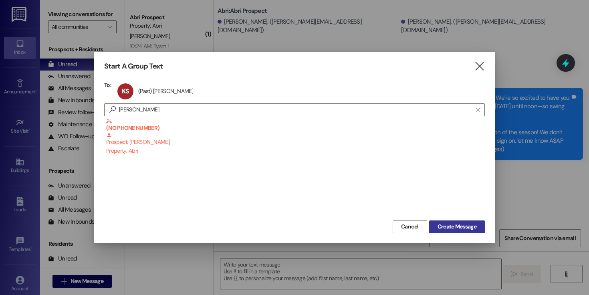
click at [466, 225] on span "Create Message" at bounding box center [456, 226] width 39 height 8
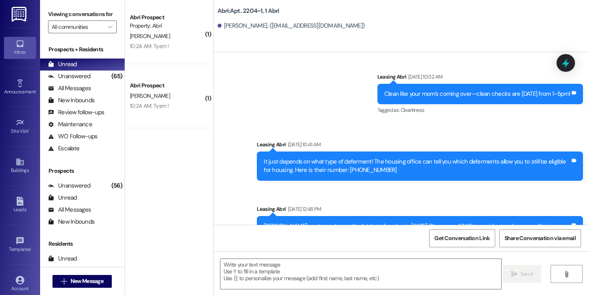
scroll to position [4730, 0]
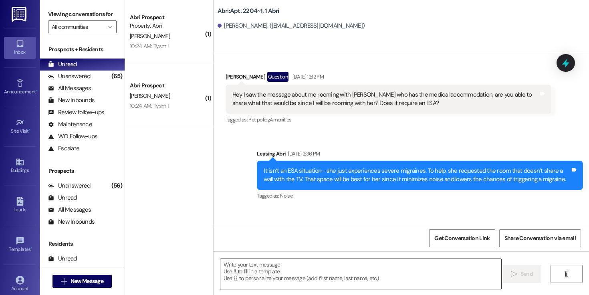
click at [380, 269] on textarea at bounding box center [360, 274] width 281 height 30
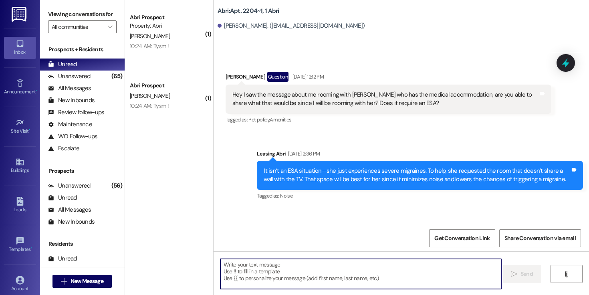
paste textarea "Hey Victoria ! Kayla here with the Abri Apartments. We’re so excited to have yo…"
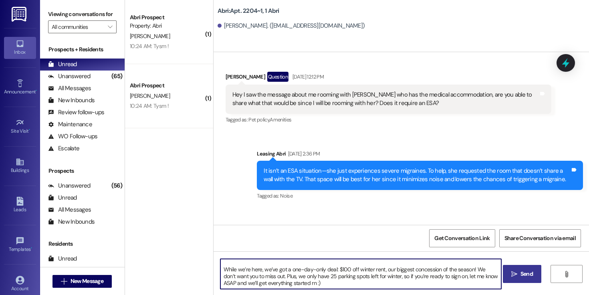
scroll to position [0, 0]
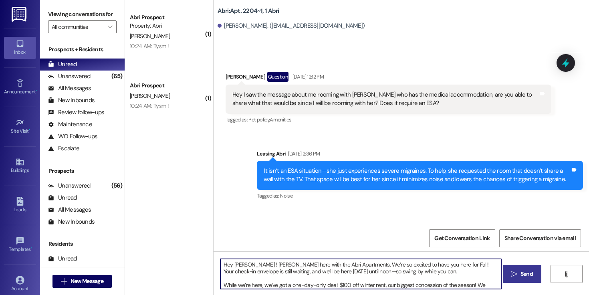
click at [233, 265] on textarea "Hey Victoria ! Kayla here with the Abri Apartments. We’re so excited to have yo…" at bounding box center [360, 274] width 281 height 30
click at [245, 271] on textarea "Hey Kylie ! Kayla here with the Abri Apartments. We’re so excited to have you h…" at bounding box center [360, 274] width 281 height 30
click at [385, 276] on textarea "Hey Kylie ! Kayla here with the Abri Apartments. We’re so excited to have you h…" at bounding box center [360, 274] width 281 height 30
click at [406, 272] on textarea "Hey Kylie ! Kayla here with the Abri Apartments. We’re so excited to have you h…" at bounding box center [360, 274] width 281 height 30
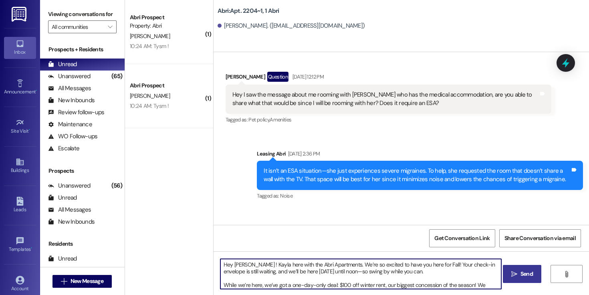
type textarea "Hey Kylie ! Kayla here with the Abri Apartments. We’re so excited to have you h…"
click at [521, 269] on span "Send" at bounding box center [526, 273] width 12 height 8
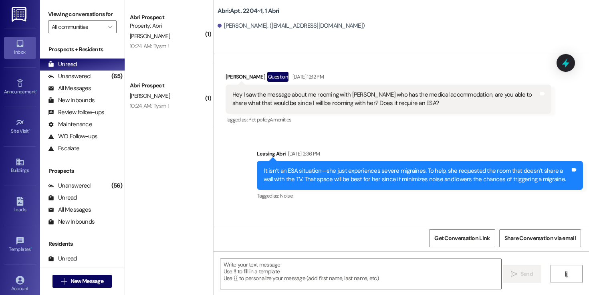
scroll to position [4730, 0]
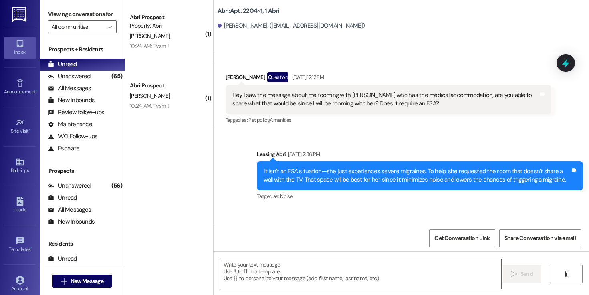
click at [93, 274] on div " New Message" at bounding box center [81, 281] width 59 height 20
click at [90, 276] on button " New Message" at bounding box center [81, 281] width 59 height 13
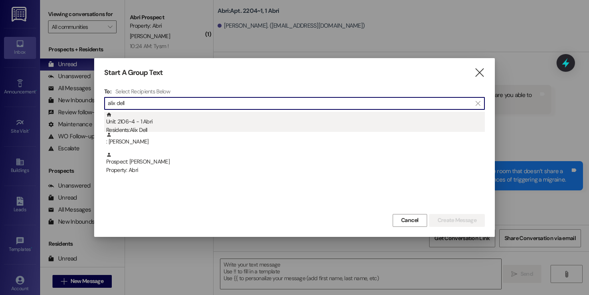
type input "alix dell"
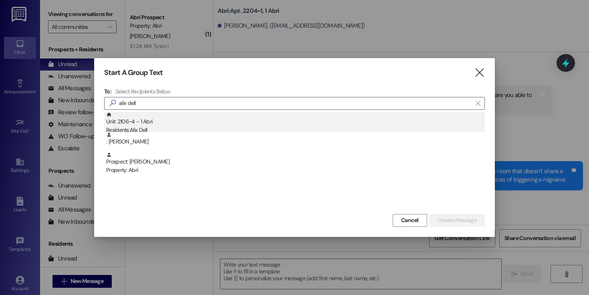
click at [176, 124] on div "Unit: 2106~4 - 1 Abri Residents: Alix Dell" at bounding box center [295, 123] width 378 height 23
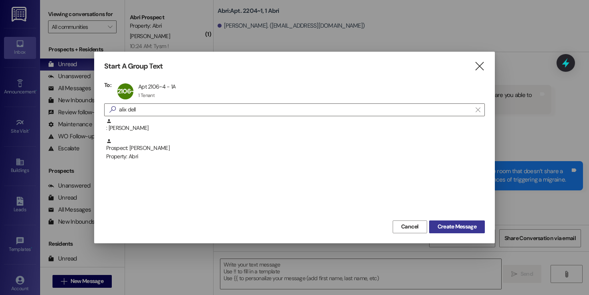
click at [453, 224] on span "Create Message" at bounding box center [456, 226] width 39 height 8
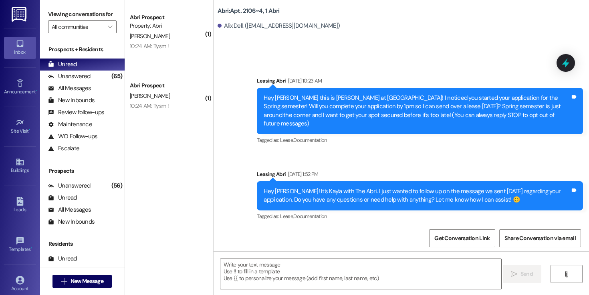
scroll to position [7614, 0]
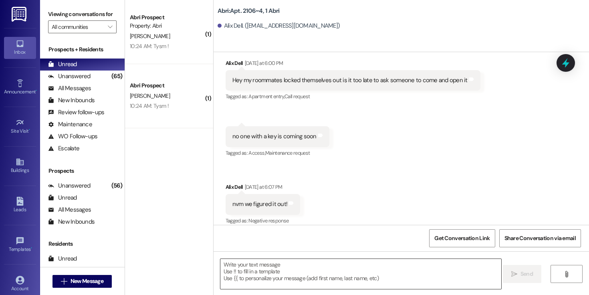
click at [297, 271] on textarea at bounding box center [360, 274] width 281 height 30
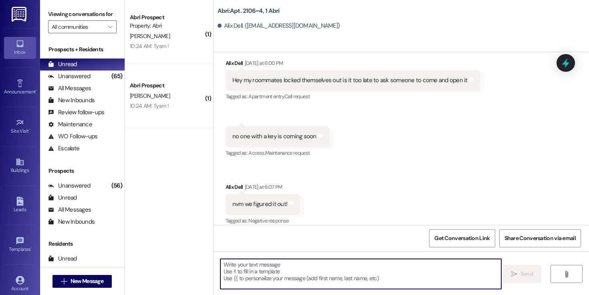
paste textarea "Hey Kylie ! Kayla here with the Abri Apartments. We’re so excited to have you h…"
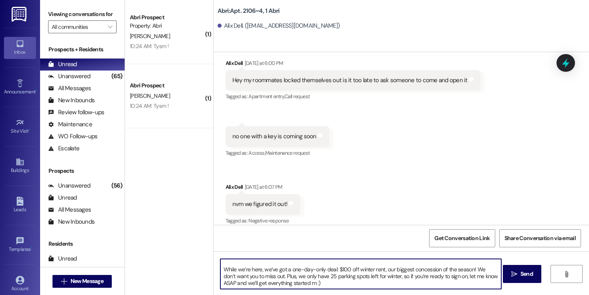
scroll to position [0, 0]
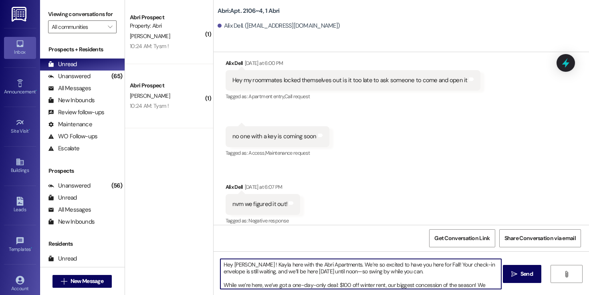
click at [231, 264] on textarea "Hey Kylie ! Kayla here with the Abri Apartments. We’re so excited to have you h…" at bounding box center [360, 274] width 281 height 30
click at [408, 271] on textarea "Hey Alix ! Kayla here with the Abri Apartments. We’re so excited to have you he…" at bounding box center [360, 274] width 281 height 30
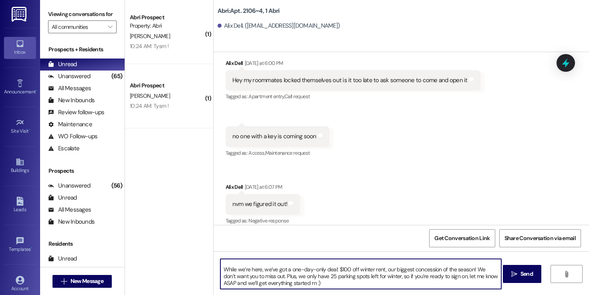
scroll to position [22, 0]
type textarea "Hey Alix ! Kayla here with the Abri Apartments. We’re so excited to have you he…"
click at [512, 275] on icon "" at bounding box center [514, 274] width 6 height 6
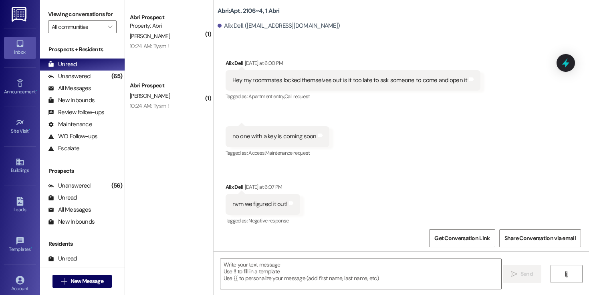
scroll to position [7614, 0]
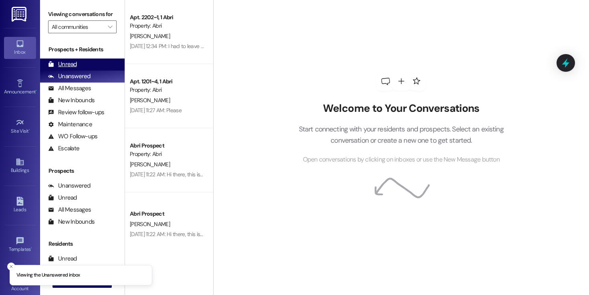
click at [99, 70] on div "Unread (0)" at bounding box center [82, 64] width 84 height 12
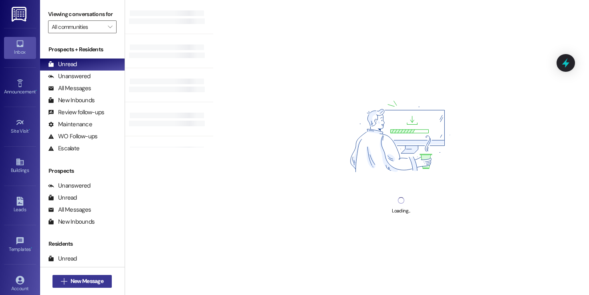
click at [87, 282] on span "New Message" at bounding box center [86, 281] width 33 height 8
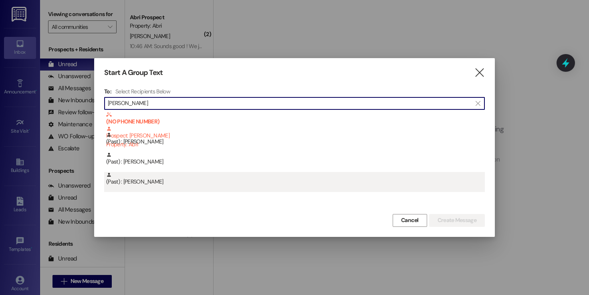
type input "kylie"
click at [169, 188] on div "(Past) : Kylie Sanderson" at bounding box center [294, 182] width 380 height 20
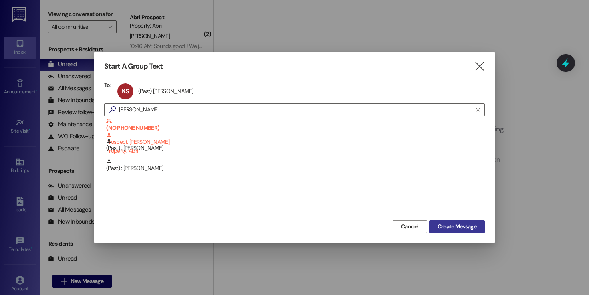
click at [457, 232] on button "Create Message" at bounding box center [457, 226] width 56 height 13
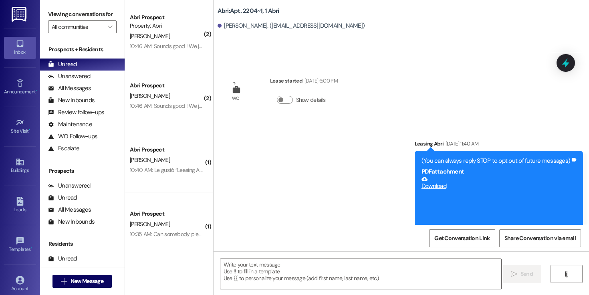
scroll to position [4841, 0]
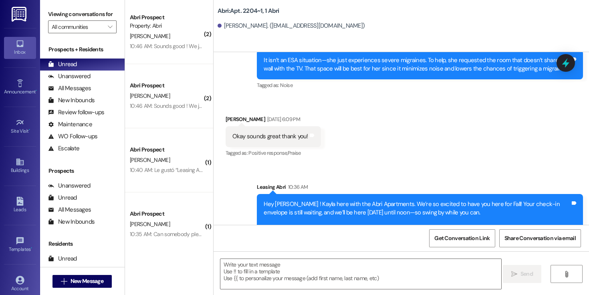
click at [307, 200] on div "Hey Kylie ! Kayla here with the Abri Apartments. We’re so excited to have you h…" at bounding box center [416, 226] width 306 height 52
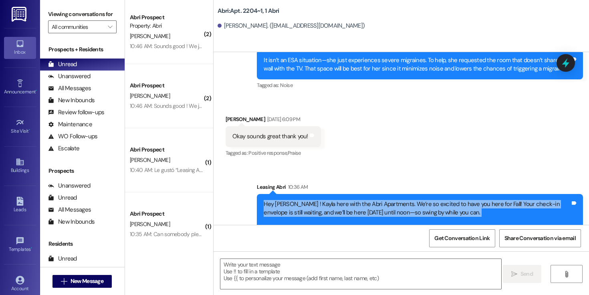
click at [307, 200] on div "Hey Kylie ! Kayla here with the Abri Apartments. We’re so excited to have you h…" at bounding box center [416, 226] width 306 height 52
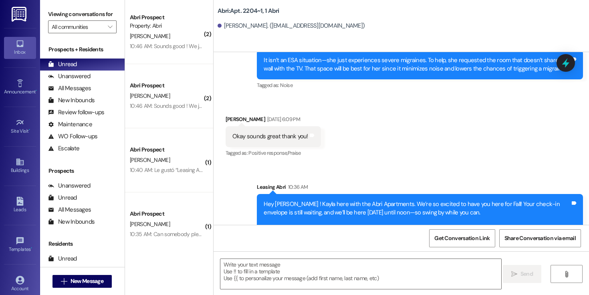
click at [335, 200] on div "Hey Kylie ! Kayla here with the Abri Apartments. We’re so excited to have you h…" at bounding box center [416, 226] width 306 height 52
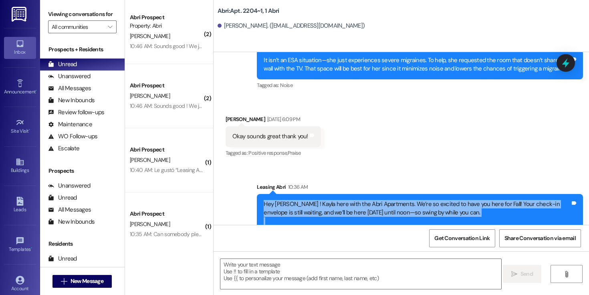
drag, startPoint x: 329, startPoint y: 197, endPoint x: 257, endPoint y: 154, distance: 84.0
click at [257, 194] on div "Hey Kylie ! Kayla here with the Abri Apartments. We’re so excited to have you h…" at bounding box center [420, 226] width 326 height 64
copy div "Hey Kylie ! Kayla here with the Abri Apartments. We’re so excited to have you h…"
click at [80, 280] on span "New Message" at bounding box center [86, 281] width 33 height 8
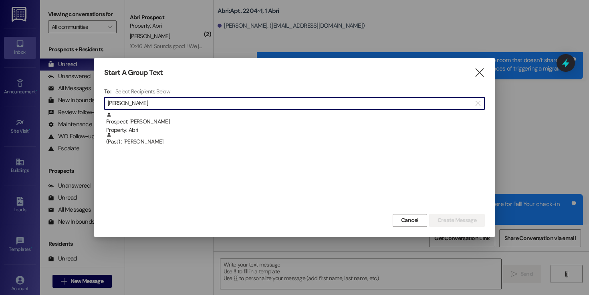
type input "estrella"
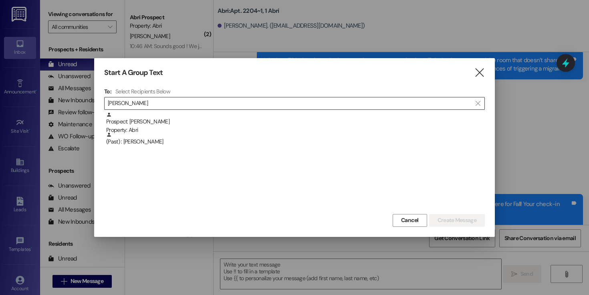
click at [303, 109] on div " estrella " at bounding box center [294, 103] width 380 height 13
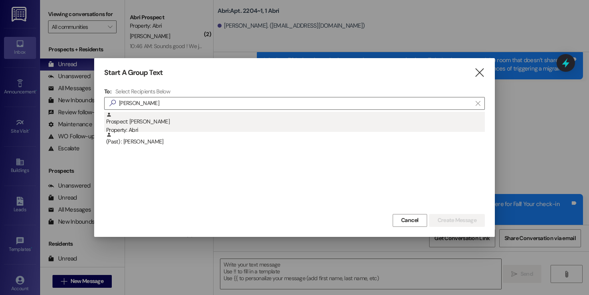
click at [299, 125] on div "Prospect: Estrella Luna Property: Abri" at bounding box center [295, 123] width 378 height 23
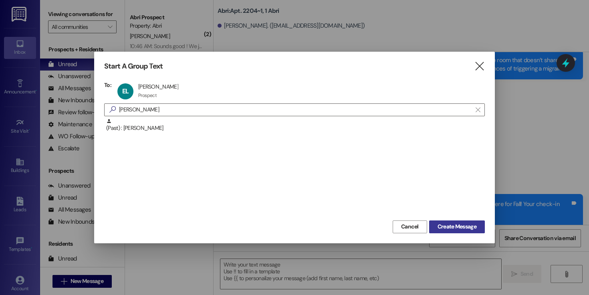
click at [454, 226] on span "Create Message" at bounding box center [456, 226] width 39 height 8
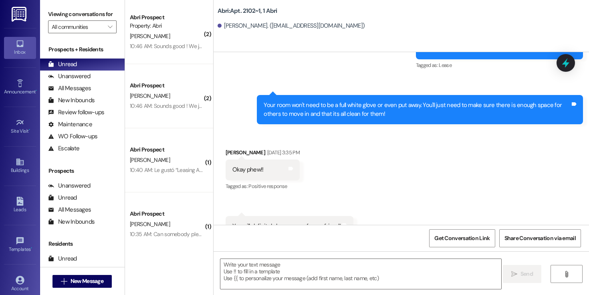
scroll to position [16676, 0]
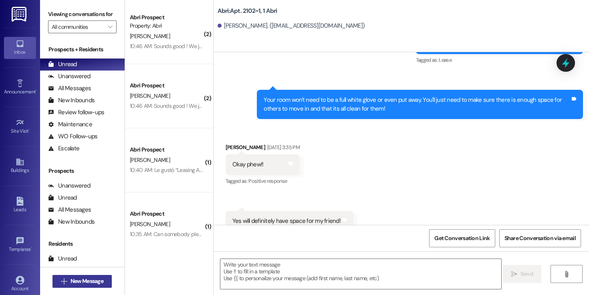
click at [81, 283] on span "New Message" at bounding box center [86, 281] width 33 height 8
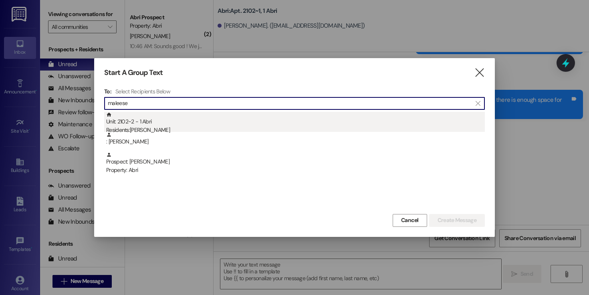
type input "maleese"
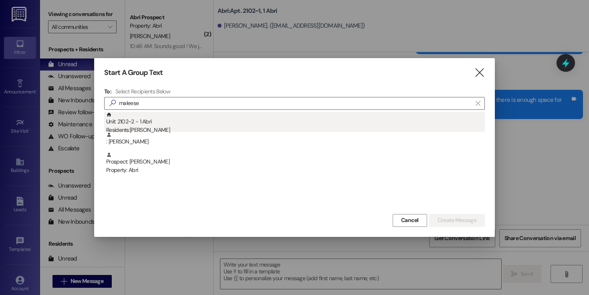
click at [278, 120] on div "Unit: 2102~2 - 1 Abri Residents: Maleese Phillips" at bounding box center [295, 123] width 378 height 23
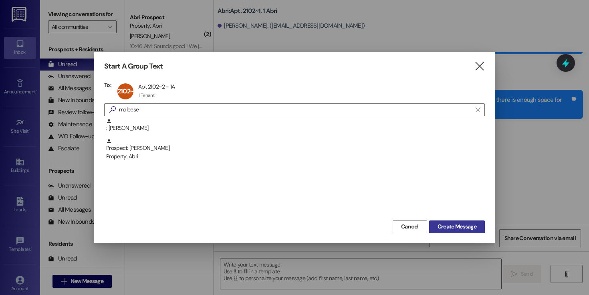
click at [454, 227] on span "Create Message" at bounding box center [456, 226] width 39 height 8
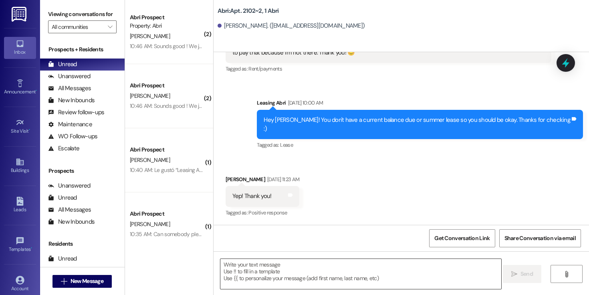
scroll to position [4247, 0]
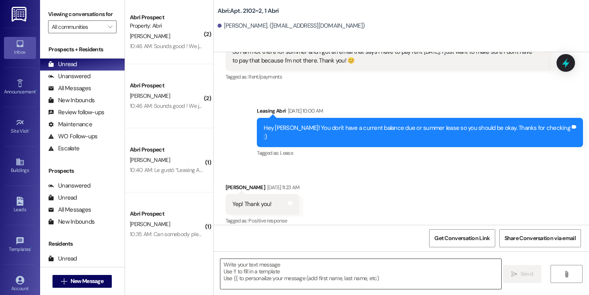
click at [289, 274] on textarea at bounding box center [360, 274] width 281 height 30
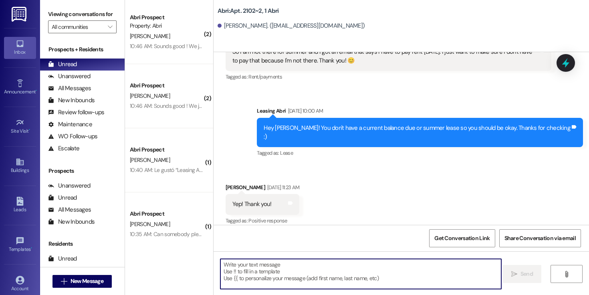
paste textarea "Hey Kylie ! Kayla here with the Abri Apartments. We’re so excited to have you h…"
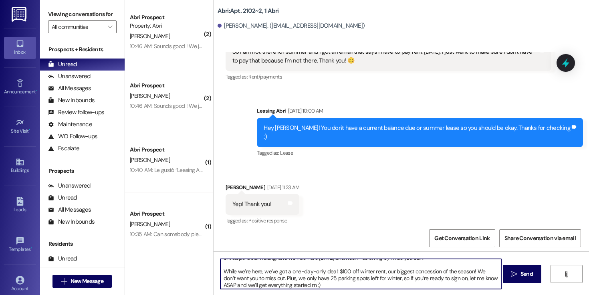
scroll to position [0, 0]
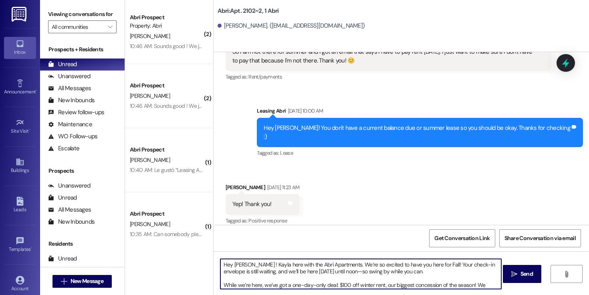
click at [236, 265] on textarea "Hey Kylie ! Kayla here with the Abri Apartments. We’re so excited to have you h…" at bounding box center [360, 274] width 281 height 30
type textarea "Hey Maleese ! Kayla here with the Abri Apartments. We’re so excited to have you…"
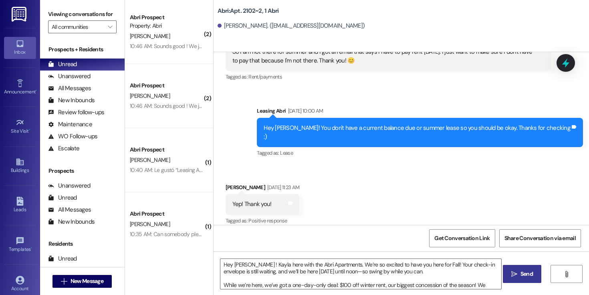
click at [528, 273] on span "Send" at bounding box center [526, 273] width 12 height 8
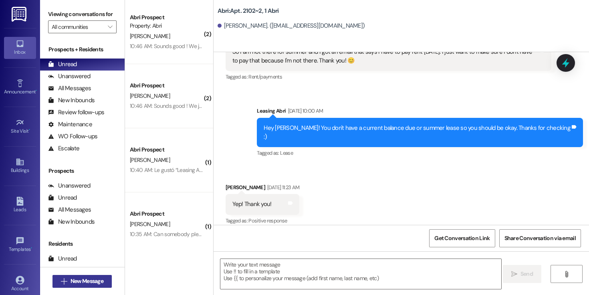
click at [74, 281] on span "New Message" at bounding box center [86, 281] width 33 height 8
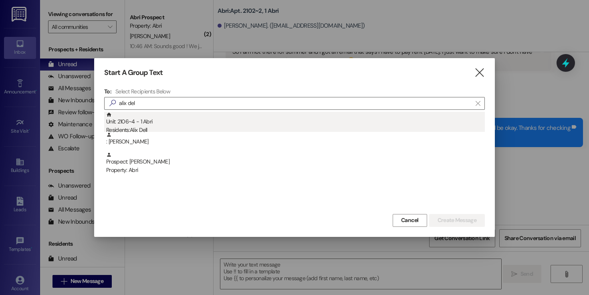
click at [194, 112] on div "Unit: 2106~4 - 1 Abri Residents: Alix Dell" at bounding box center [295, 123] width 378 height 23
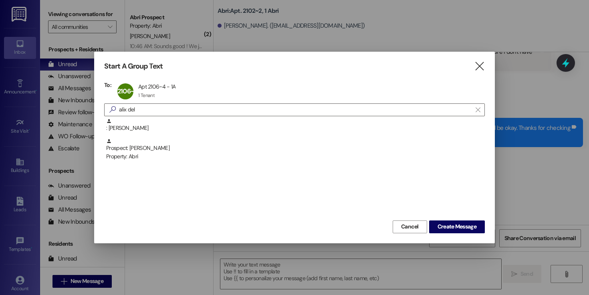
click at [194, 112] on input "alix del" at bounding box center [295, 109] width 352 height 11
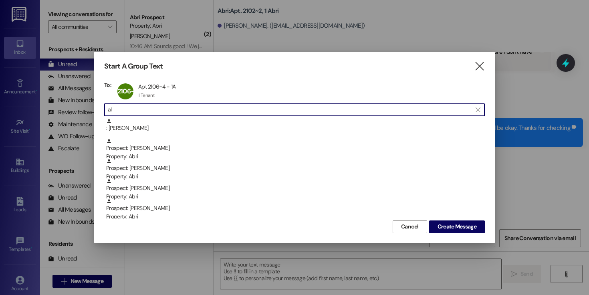
type input "a"
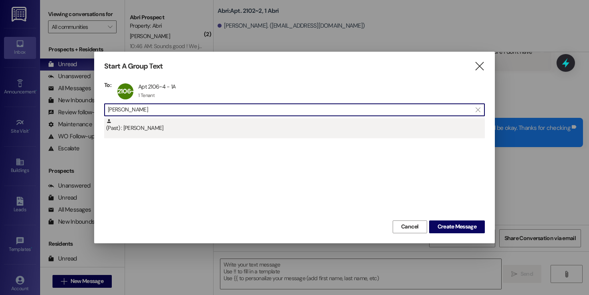
type input "emma mch"
click at [221, 131] on div "(Past) : Emma McHenry" at bounding box center [295, 125] width 378 height 14
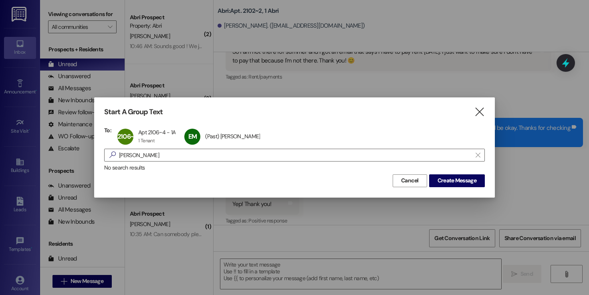
drag, startPoint x: 445, startPoint y: 176, endPoint x: 350, endPoint y: 125, distance: 107.7
click at [350, 125] on div "Start A Group Text  To: 2106~4 Apt 2106~4 - 1A Apt 2106~4 - 1A 1 Tenant 1 Tena…" at bounding box center [294, 147] width 400 height 100
click at [133, 136] on div "2106~4 Apt 2106~4 - 1A Apt 2106~4 - 1A 1 Tenant 1 Tenant click to remove" at bounding box center [148, 137] width 67 height 20
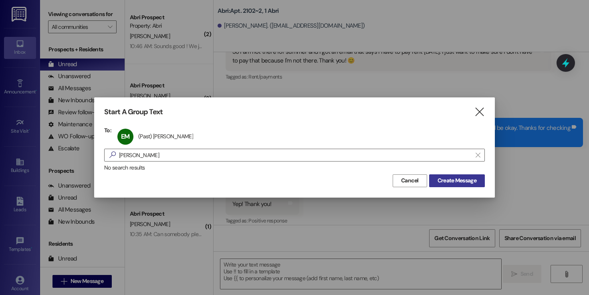
click at [466, 181] on span "Create Message" at bounding box center [456, 180] width 39 height 8
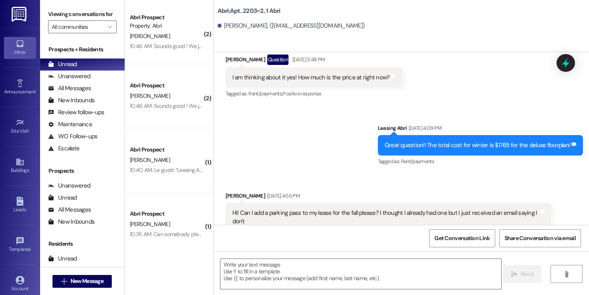
scroll to position [8784, 0]
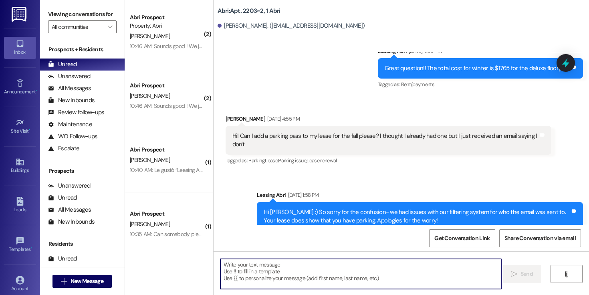
click at [313, 273] on textarea at bounding box center [360, 274] width 281 height 30
click at [316, 277] on textarea at bounding box center [360, 274] width 281 height 30
paste textarea "Hey Maleese ! Kayla here with the Abri Apartments. We’re so excited to have you…"
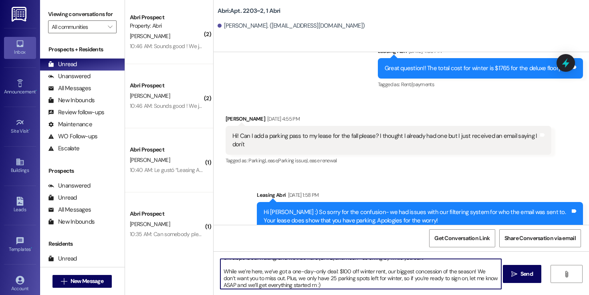
scroll to position [0, 0]
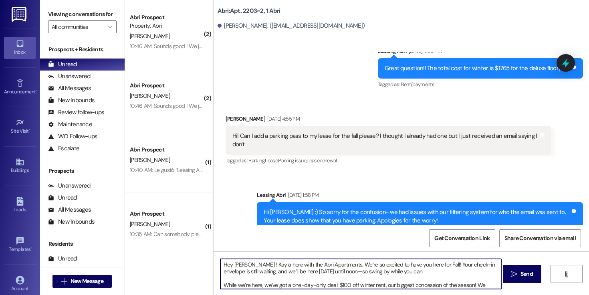
click at [244, 264] on textarea "Hey Maleese ! Kayla here with the Abri Apartments. We’re so excited to have you…" at bounding box center [360, 274] width 281 height 30
click at [402, 274] on textarea "Hey Emma ! Kayla here with the Abri Apartments. We’re so excited to have you he…" at bounding box center [360, 274] width 281 height 30
type textarea "Hey Emma ! Kayla here with the Abri Apartments. We’re so excited to have you he…"
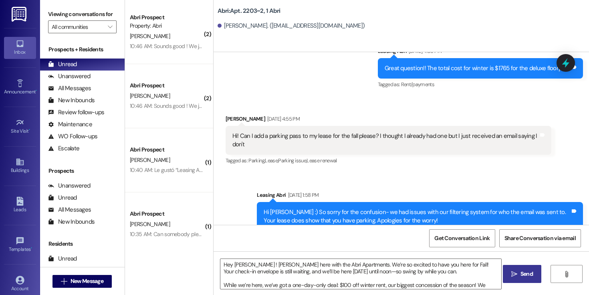
click at [539, 277] on button " Send" at bounding box center [521, 274] width 39 height 18
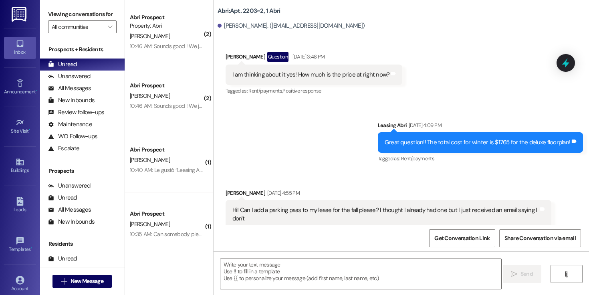
scroll to position [8708, 0]
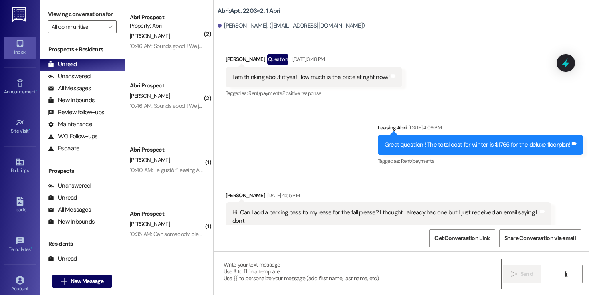
click at [448, 191] on div "Emma McHenry Sep 04, 2025 at 4:55 PM" at bounding box center [388, 196] width 326 height 11
click at [418, 208] on div "Hi! Can I add a parking pass to my lease for the fall please? I thought I alrea…" at bounding box center [385, 216] width 306 height 17
click at [72, 285] on span "New Message" at bounding box center [86, 281] width 33 height 8
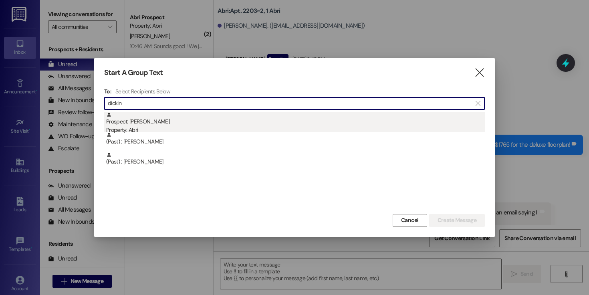
type input "dickin"
click at [201, 123] on div "Prospect: Emma Dickinson Property: Abri" at bounding box center [295, 123] width 378 height 23
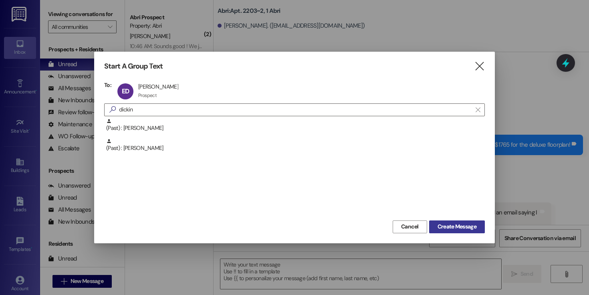
click at [450, 226] on span "Create Message" at bounding box center [456, 226] width 39 height 8
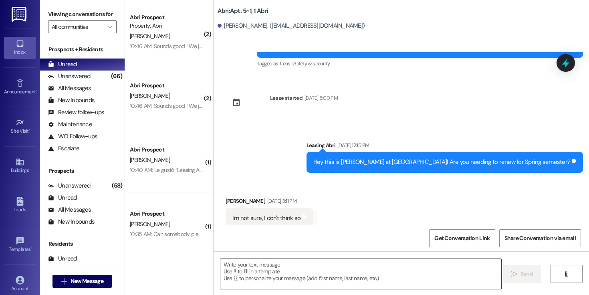
scroll to position [4215, 0]
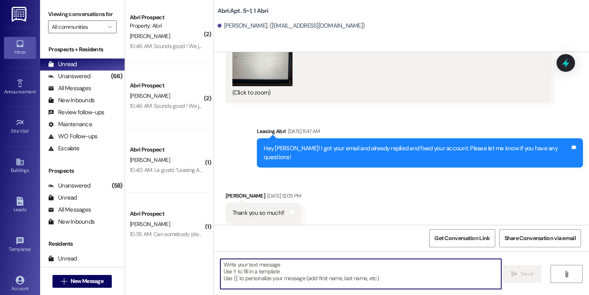
click at [269, 270] on textarea at bounding box center [360, 274] width 281 height 30
paste textarea "Hey Maleese ! Kayla here with the Abri Apartments. We’re so excited to have you…"
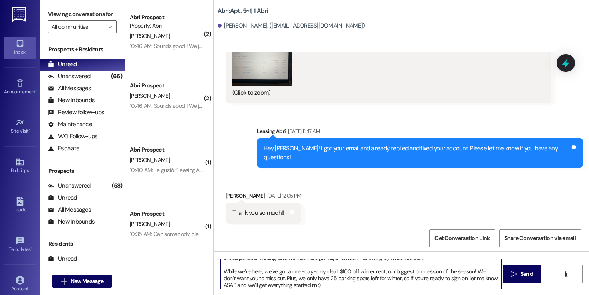
scroll to position [0, 0]
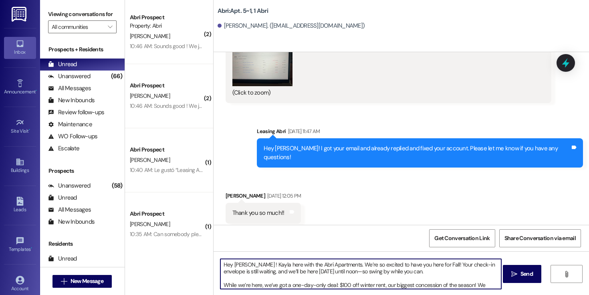
click at [240, 265] on textarea "Hey Maleese ! Kayla here with the Abri Apartments. We’re so excited to have you…" at bounding box center [360, 274] width 281 height 30
click at [406, 273] on textarea "Hey Emma ! Kayla here with the Abri Apartments. We’re so excited to have you he…" at bounding box center [360, 274] width 281 height 30
type textarea "Hey Emma ! Kayla here with the Abri Apartments. We’re so excited to have you he…"
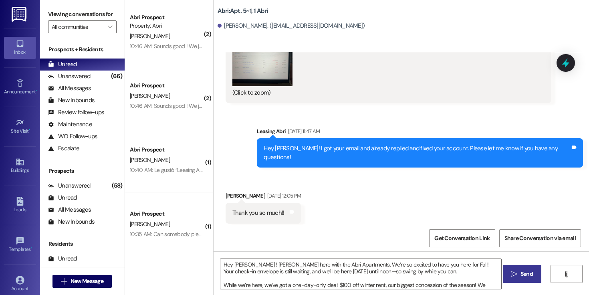
click at [522, 270] on span "Send" at bounding box center [526, 273] width 12 height 8
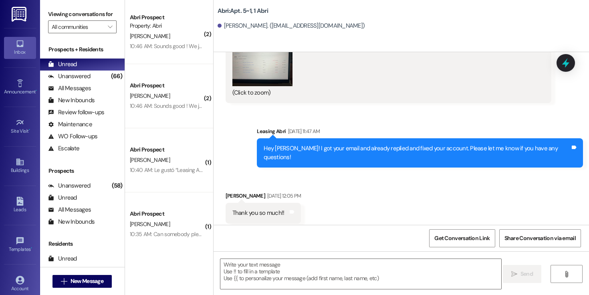
scroll to position [4215, 0]
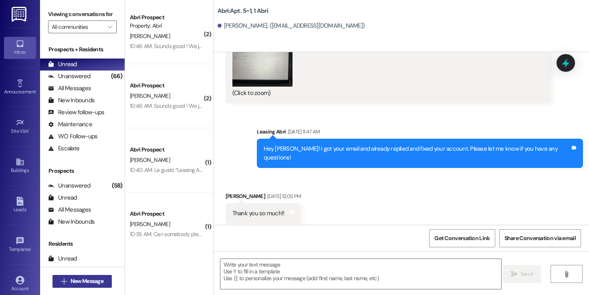
click at [104, 281] on button " New Message" at bounding box center [81, 281] width 59 height 13
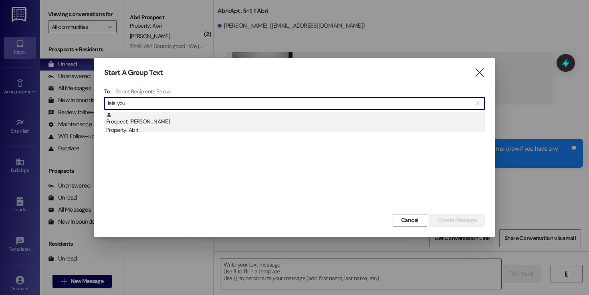
type input "leia you"
click at [175, 126] on div "Property: Abri" at bounding box center [295, 130] width 378 height 8
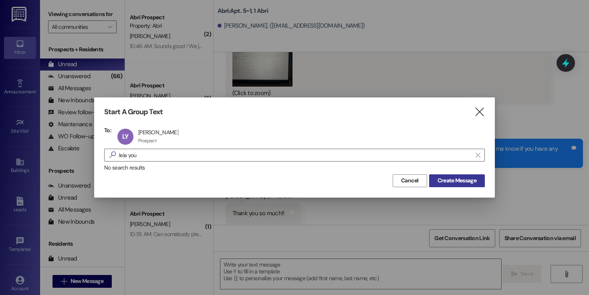
click at [465, 177] on span "Create Message" at bounding box center [456, 180] width 39 height 8
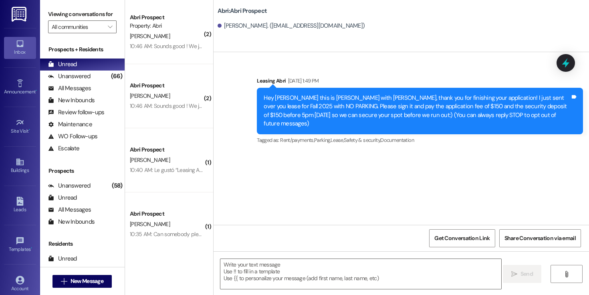
scroll to position [0, 0]
click at [326, 265] on textarea at bounding box center [360, 274] width 281 height 30
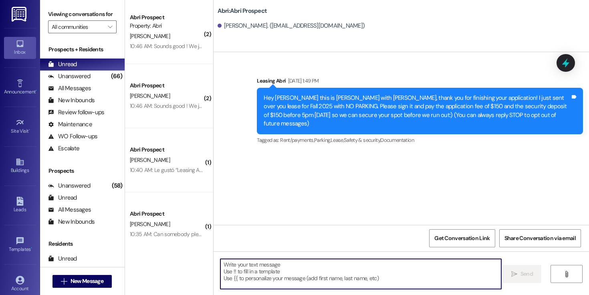
paste textarea "Hey Maleese ! Kayla here with the Abri Apartments. We’re so excited to have you…"
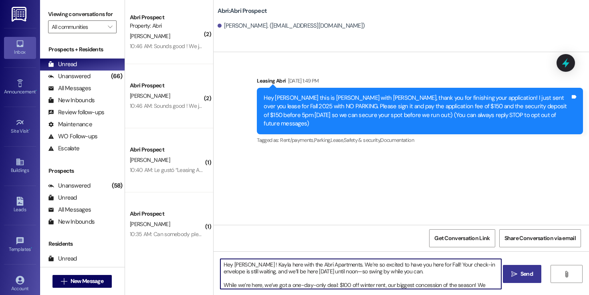
click at [240, 262] on textarea "Hey Maleese ! Kayla here with the Abri Apartments. We’re so excited to have you…" at bounding box center [360, 274] width 281 height 30
type textarea "Hey Leia ! Kayla here with the Abri Apartments. We’re so excited to have you he…"
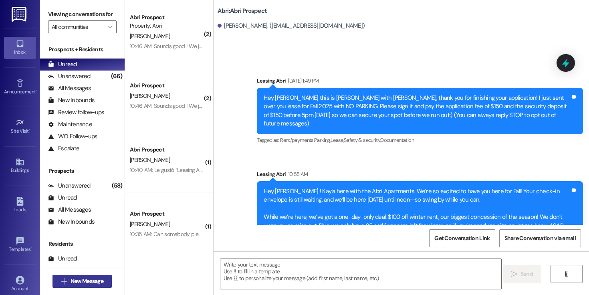
click at [86, 278] on span "New Message" at bounding box center [86, 281] width 33 height 8
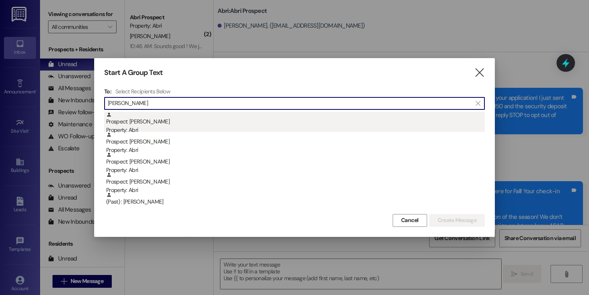
type input "danielle"
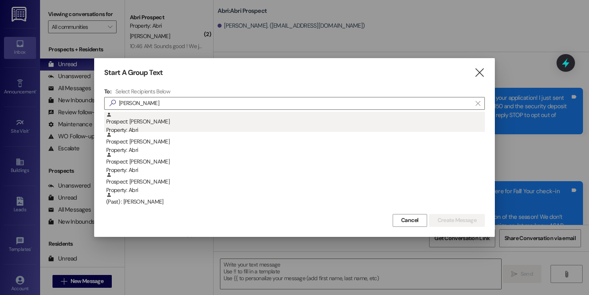
click at [201, 120] on div "Prospect: Danielle Cornelsen Property: Abri" at bounding box center [295, 123] width 378 height 23
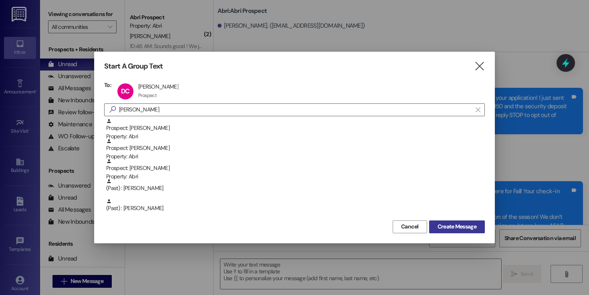
click at [442, 228] on span "Create Message" at bounding box center [456, 226] width 39 height 8
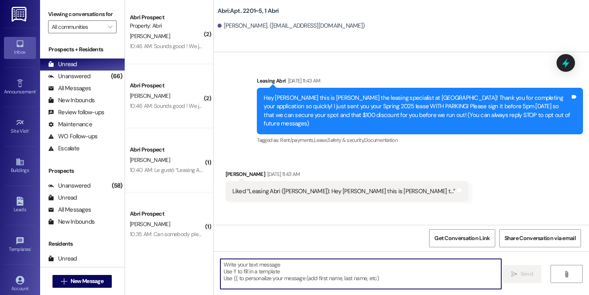
click at [271, 269] on textarea at bounding box center [360, 274] width 281 height 30
paste textarea "Hey Maleese ! Kayla here with the Abri Apartments. We’re so excited to have you…"
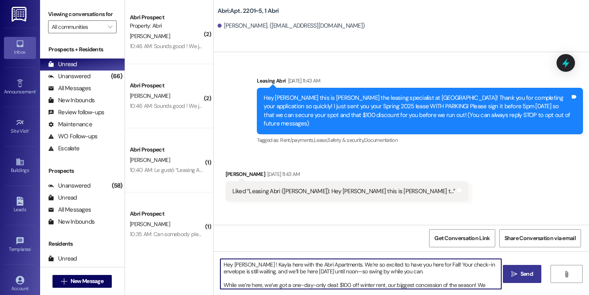
click at [238, 259] on textarea "Hey Maleese ! Kayla here with the Abri Apartments. We’re so excited to have you…" at bounding box center [360, 274] width 281 height 30
click at [239, 265] on textarea "Hey Maleese ! Kayla here with the Abri Apartments. We’re so excited to have you…" at bounding box center [360, 274] width 281 height 30
type textarea "Hey Danielle ! Kayla here with the Abri Apartments. We’re so excited to have yo…"
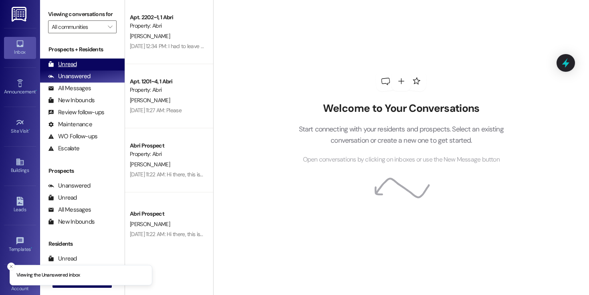
click at [76, 68] on div "Unread (0)" at bounding box center [82, 64] width 84 height 12
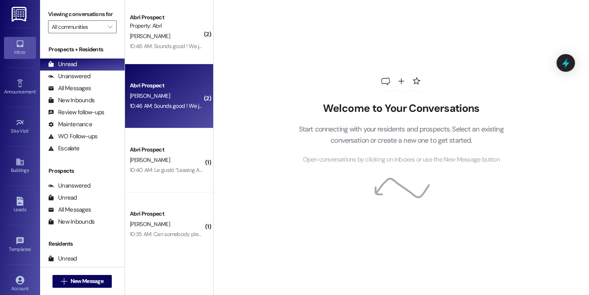
scroll to position [211, 0]
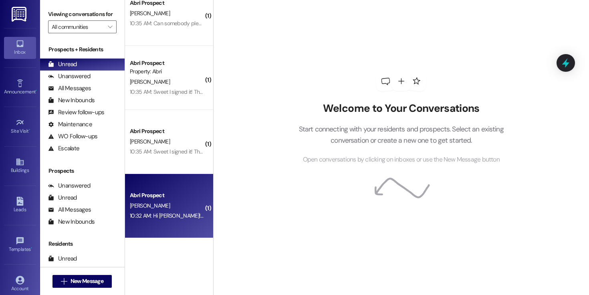
click at [169, 204] on div "V. Mortensen" at bounding box center [167, 206] width 76 height 10
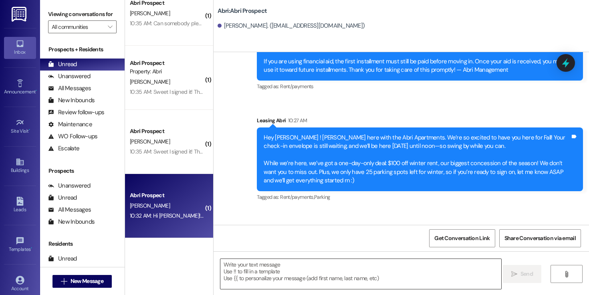
click at [361, 267] on textarea at bounding box center [360, 274] width 281 height 30
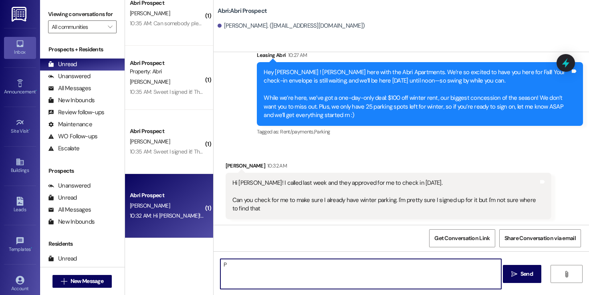
scroll to position [658, 0]
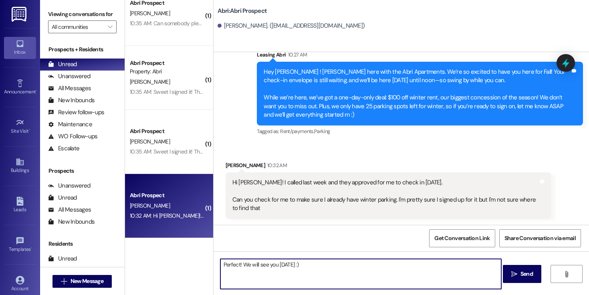
type textarea "Perfect! We will see you Monday :)"
